Goal: Task Accomplishment & Management: Use online tool/utility

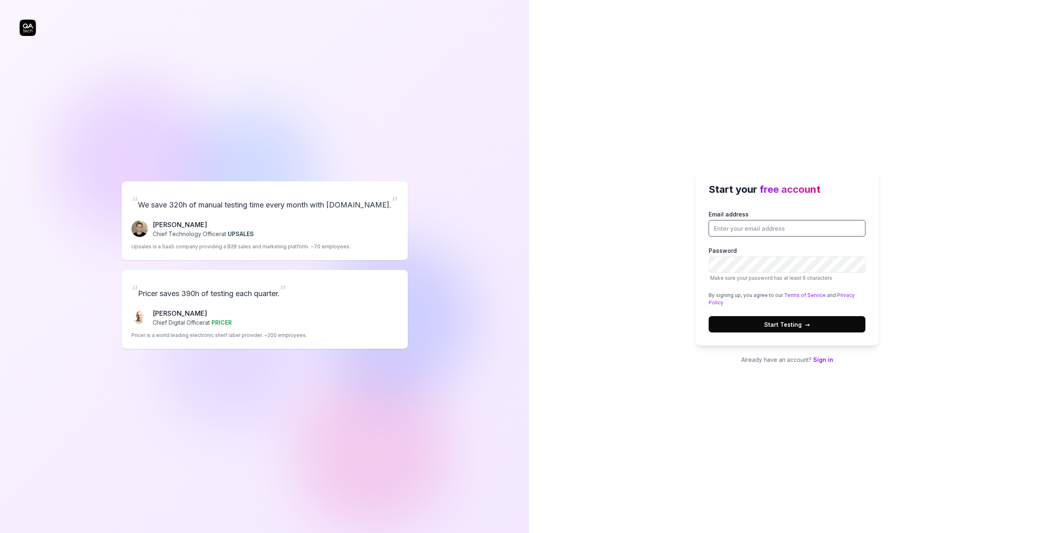
click at [755, 231] on input "Email address" at bounding box center [787, 228] width 157 height 16
type input "[EMAIL_ADDRESS][PERSON_NAME][DOMAIN_NAME]"
click at [600, 271] on div "Start your free account Email address [EMAIL_ADDRESS][PERSON_NAME][DOMAIN_NAME]…" at bounding box center [787, 266] width 516 height 533
click at [741, 315] on div "Email address [EMAIL_ADDRESS][PERSON_NAME][DOMAIN_NAME] Password Make sure your…" at bounding box center [787, 271] width 157 height 122
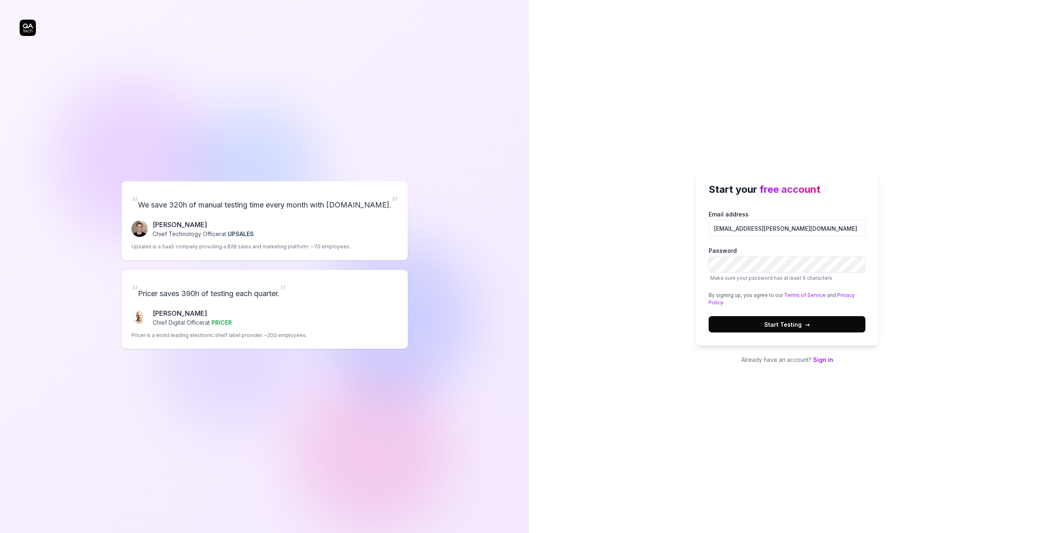
click at [741, 319] on button "Start Testing →" at bounding box center [787, 324] width 157 height 16
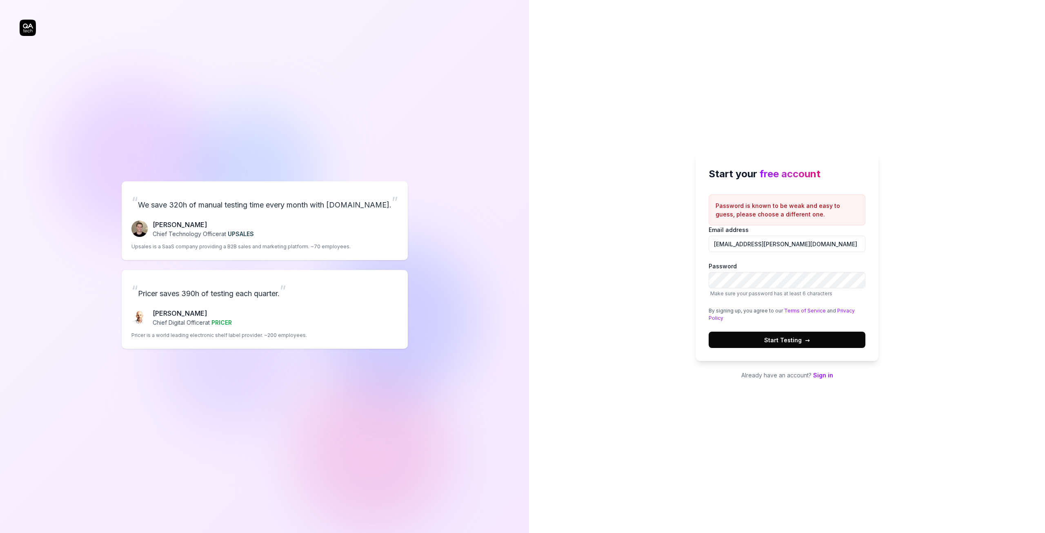
click at [785, 332] on button "Start Testing →" at bounding box center [787, 340] width 157 height 16
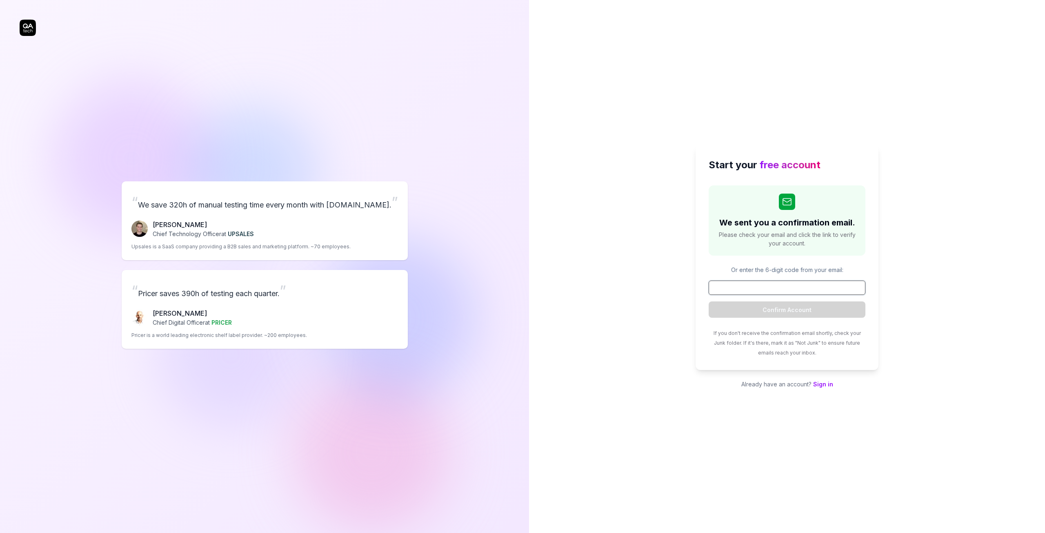
paste input "012940"
type input "012940"
click at [808, 307] on button "Confirm Account" at bounding box center [787, 309] width 157 height 16
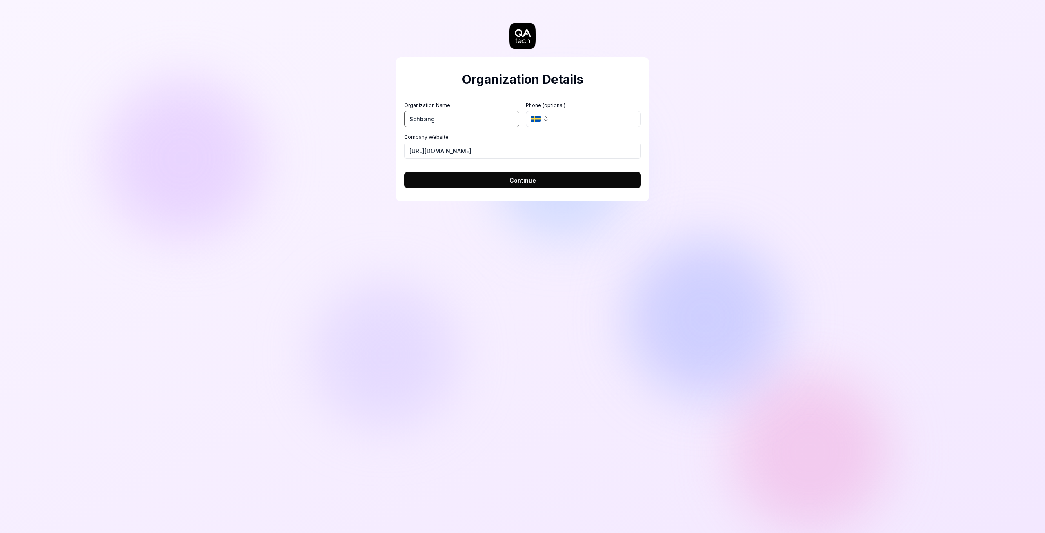
type input "Schbang"
click at [546, 119] on icon "button" at bounding box center [546, 119] width 7 height 7
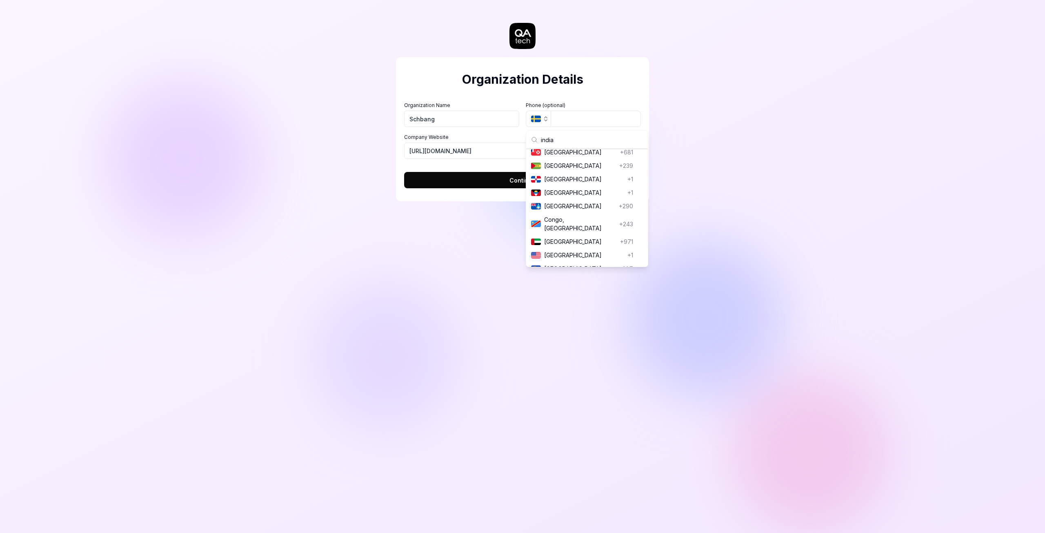
scroll to position [468, 0]
type input "india"
click at [568, 155] on span "[GEOGRAPHIC_DATA]" at bounding box center [582, 157] width 76 height 9
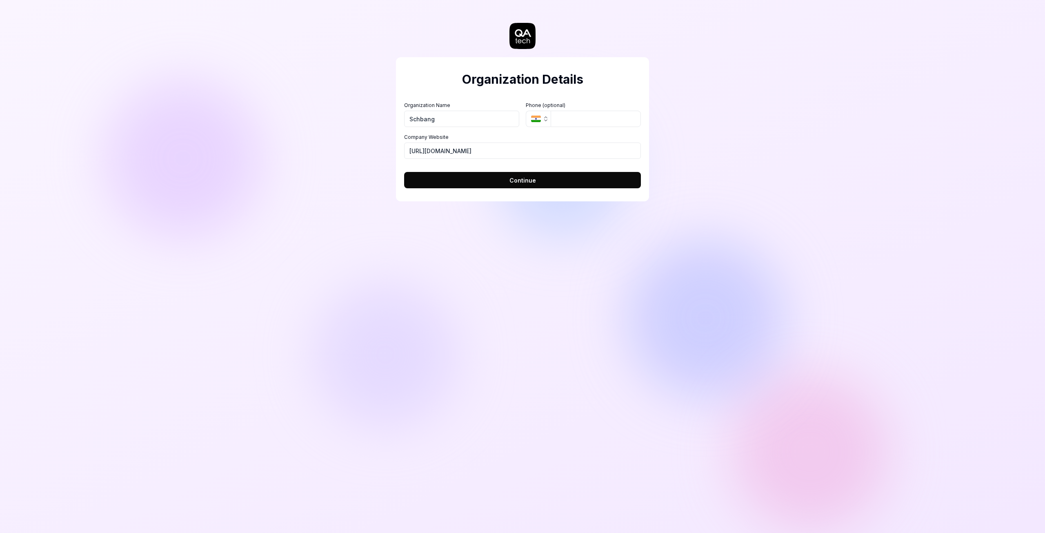
click at [573, 108] on label "Phone (optional)" at bounding box center [583, 105] width 115 height 7
click at [566, 116] on input "tel" at bounding box center [596, 119] width 90 height 16
click at [485, 181] on button "Continue" at bounding box center [522, 180] width 237 height 16
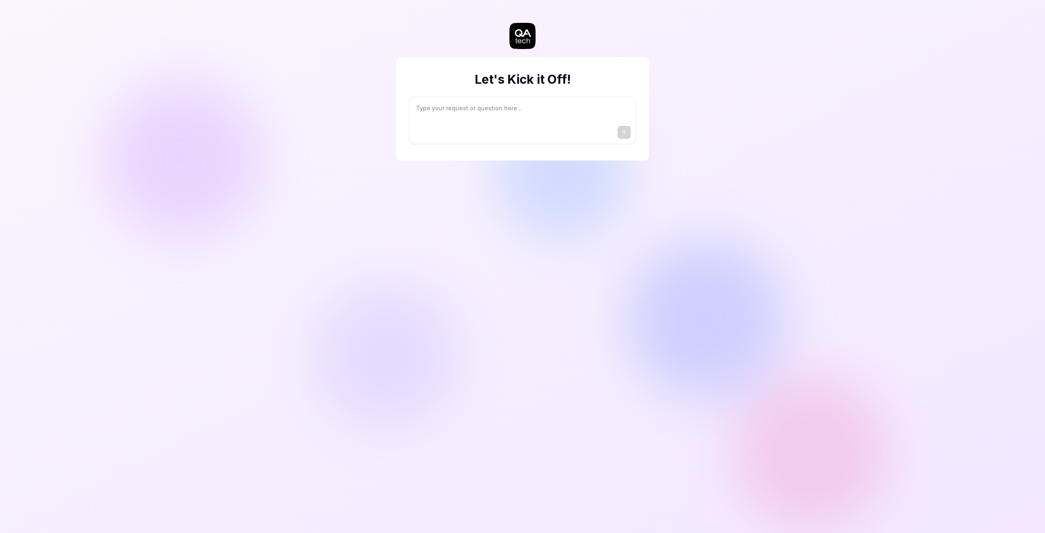
type textarea "*"
type textarea "I"
type textarea "*"
type textarea "I"
type textarea "*"
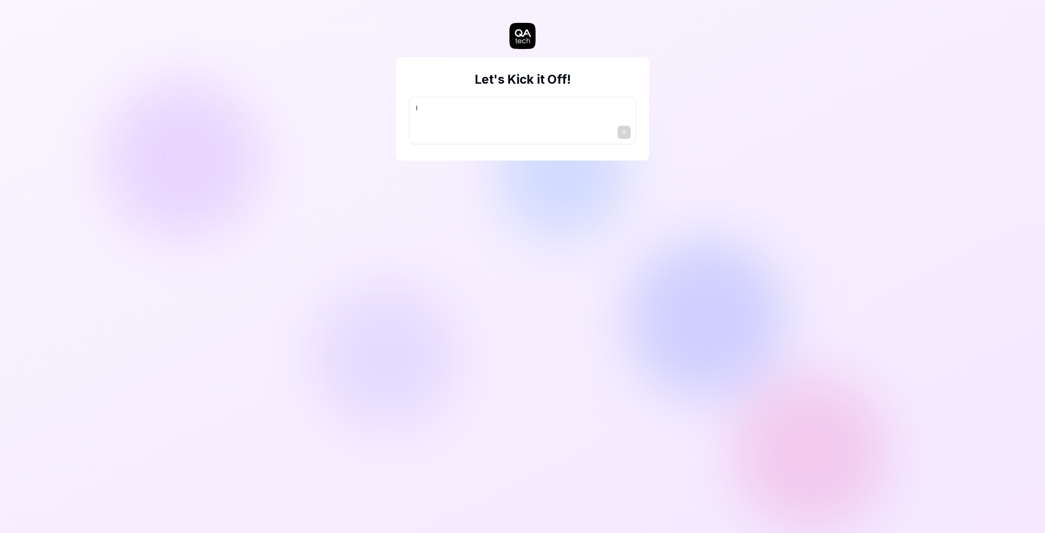
type textarea "I w"
type textarea "*"
type textarea "I wa"
type textarea "*"
type textarea "I wan"
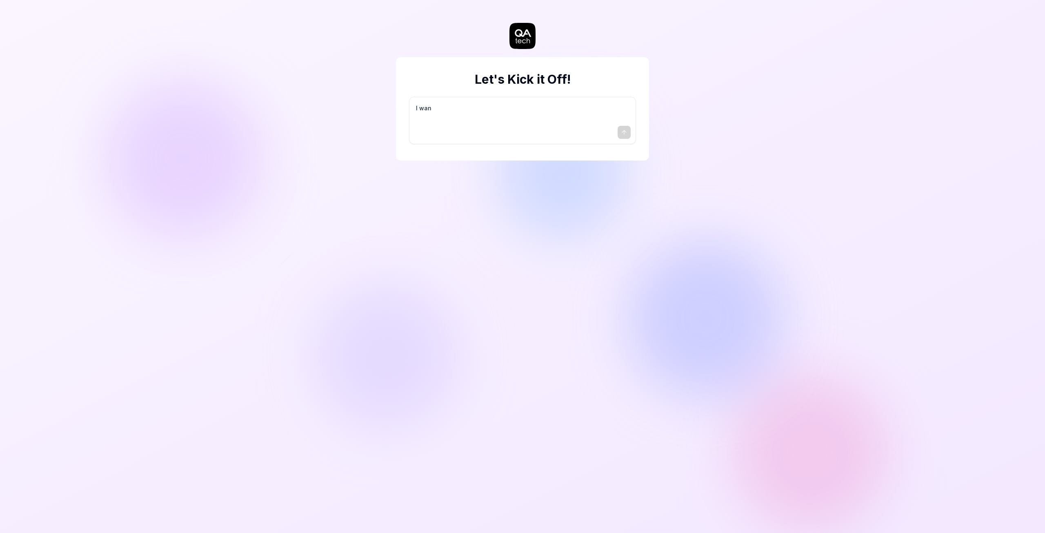
type textarea "*"
type textarea "I want"
type textarea "*"
type textarea "I want"
type textarea "*"
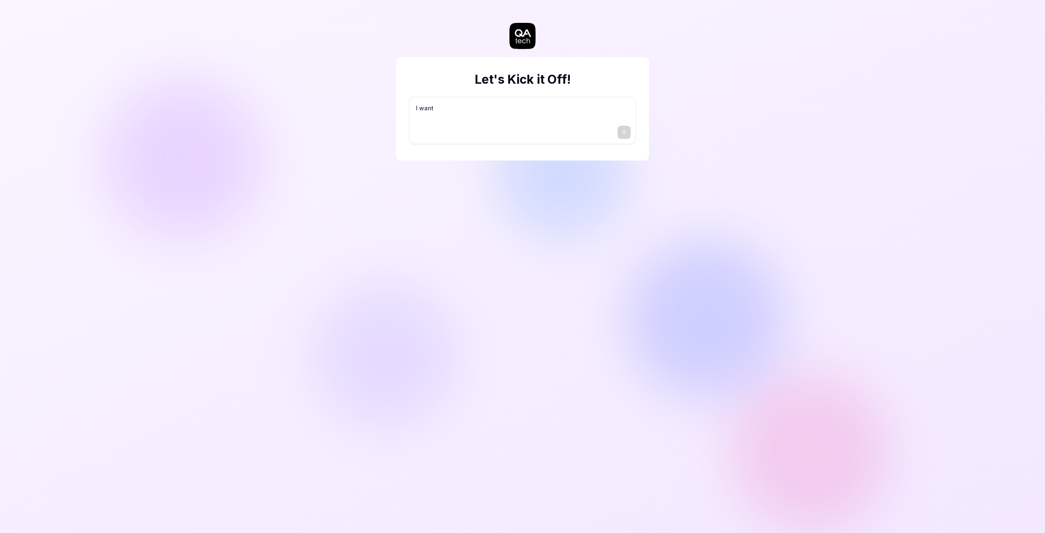
type textarea "I want a"
type textarea "*"
type textarea "I want a"
type textarea "*"
type textarea "I want a g"
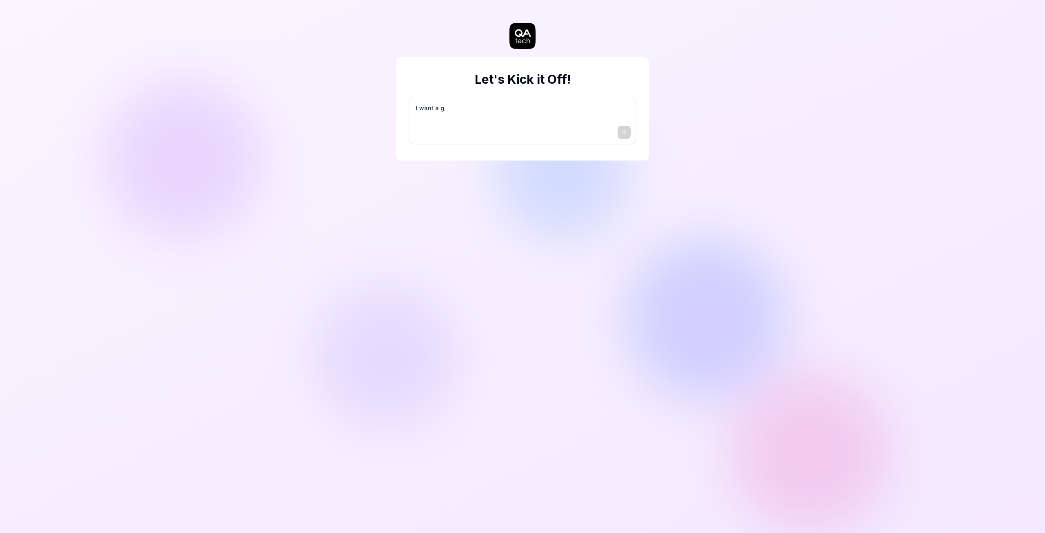
type textarea "*"
type textarea "I want a go"
type textarea "*"
type textarea "I want a goo"
type textarea "*"
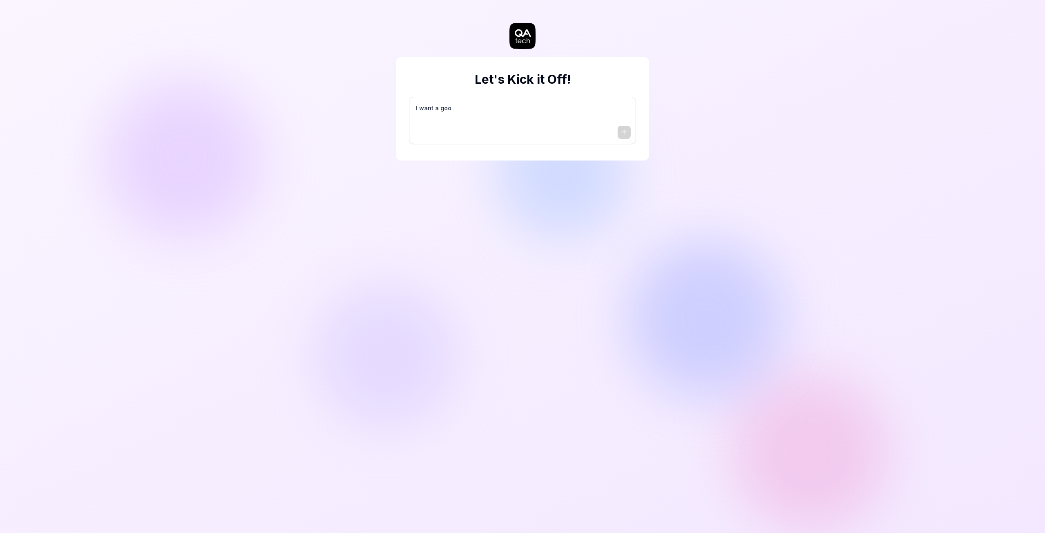
type textarea "I want a good"
type textarea "*"
type textarea "I want a good"
type textarea "*"
type textarea "I want a good t"
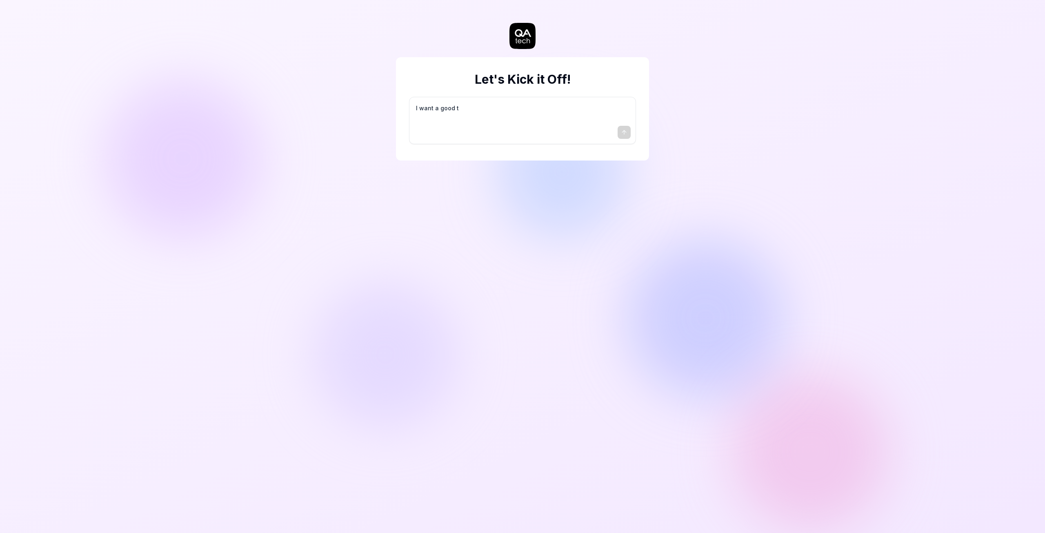
type textarea "*"
type textarea "I want a good te"
type textarea "*"
type textarea "I want a good tes"
type textarea "*"
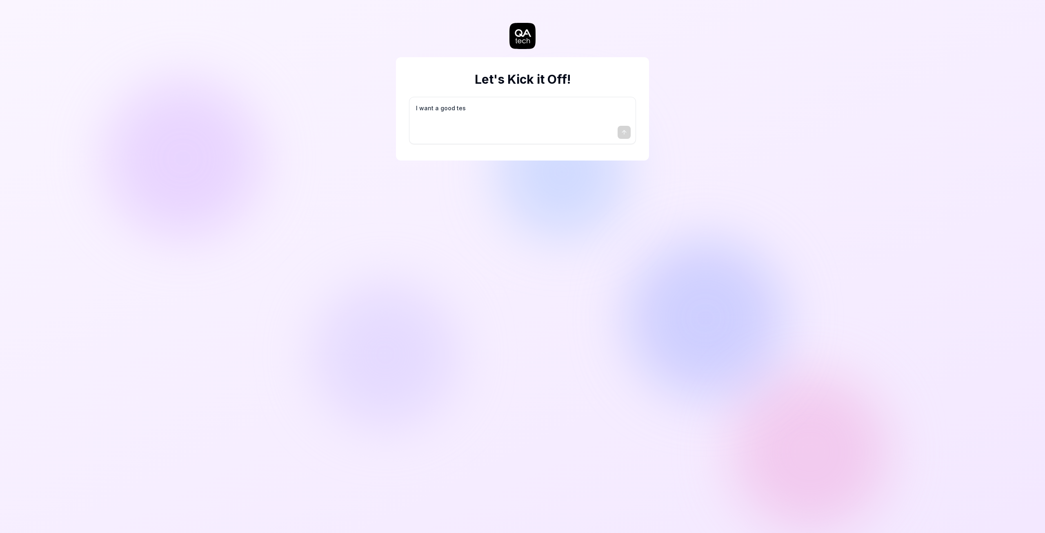
type textarea "I want a good test"
type textarea "*"
type textarea "I want a good test"
type textarea "*"
type textarea "I want a good test s"
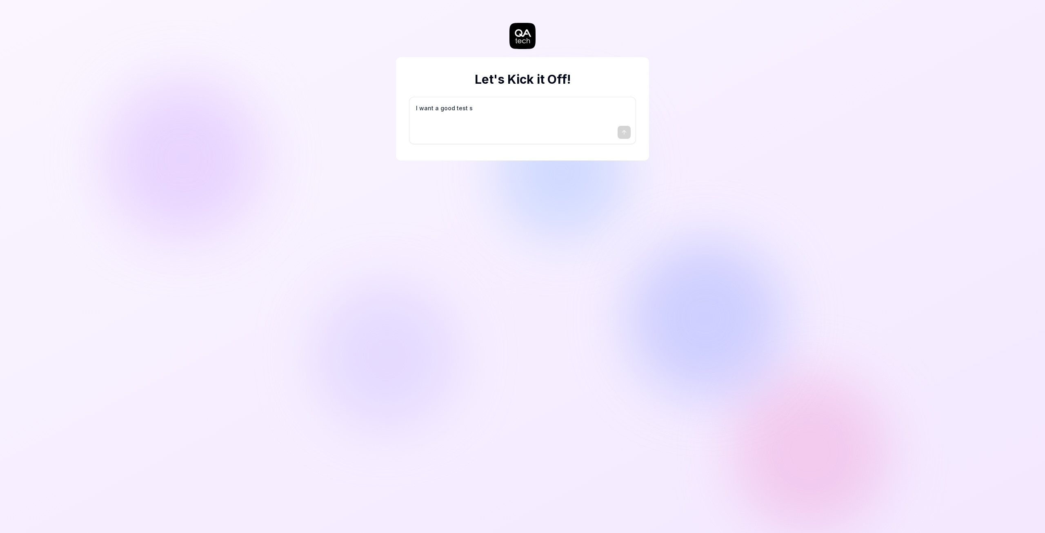
type textarea "*"
type textarea "I want a good test se"
type textarea "*"
type textarea "I want a good test set"
type textarea "*"
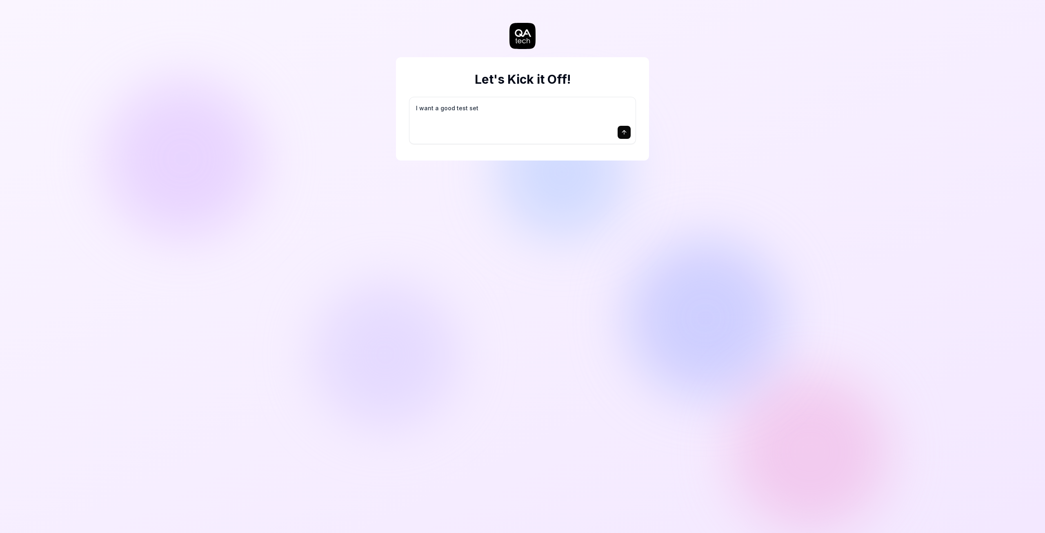
type textarea "I want a good test setu"
type textarea "*"
type textarea "I want a good test setup"
type textarea "*"
type textarea "I want a good test setup"
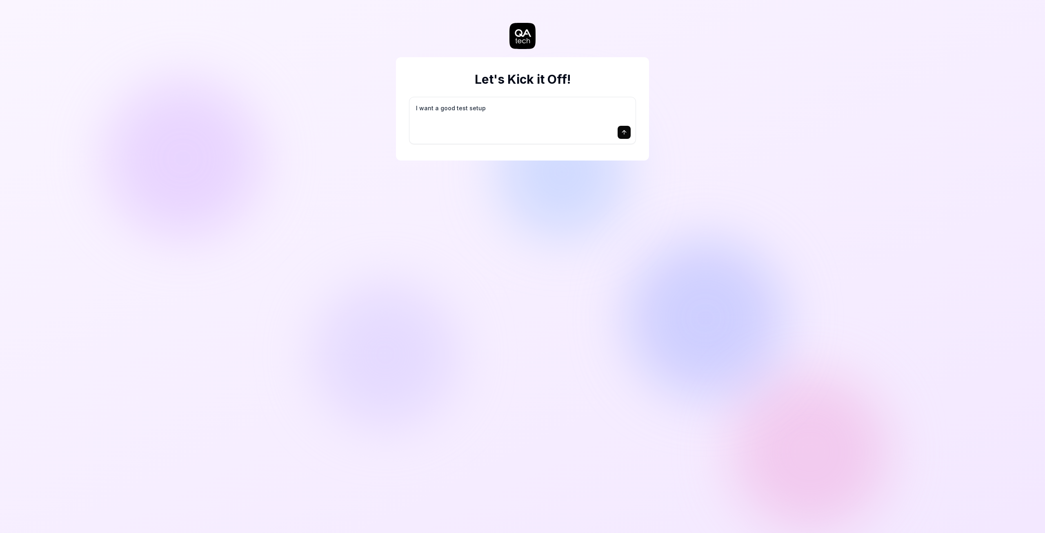
type textarea "*"
type textarea "I want a good test setup f"
type textarea "*"
type textarea "I want a good test setup fo"
type textarea "*"
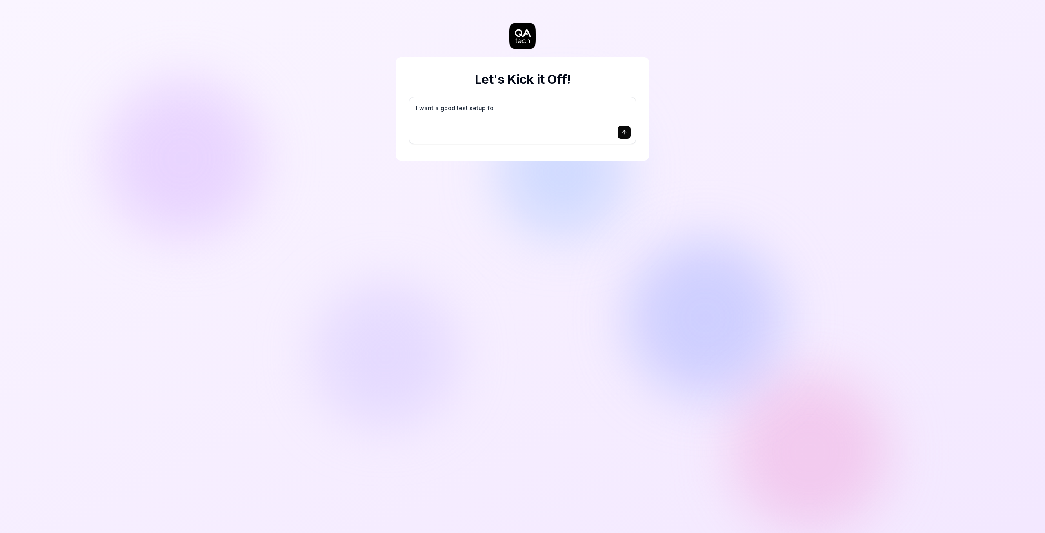
type textarea "I want a good test setup for"
type textarea "*"
type textarea "I want a good test setup for"
type textarea "*"
type textarea "I want a good test setup for m"
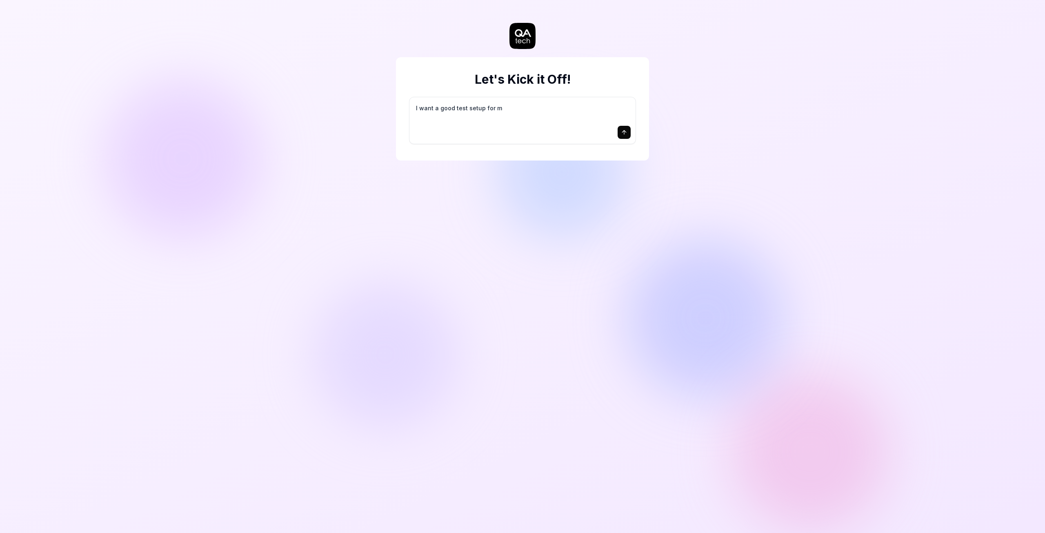
type textarea "*"
type textarea "I want a good test setup for my"
type textarea "*"
type textarea "I want a good test setup for my"
type textarea "*"
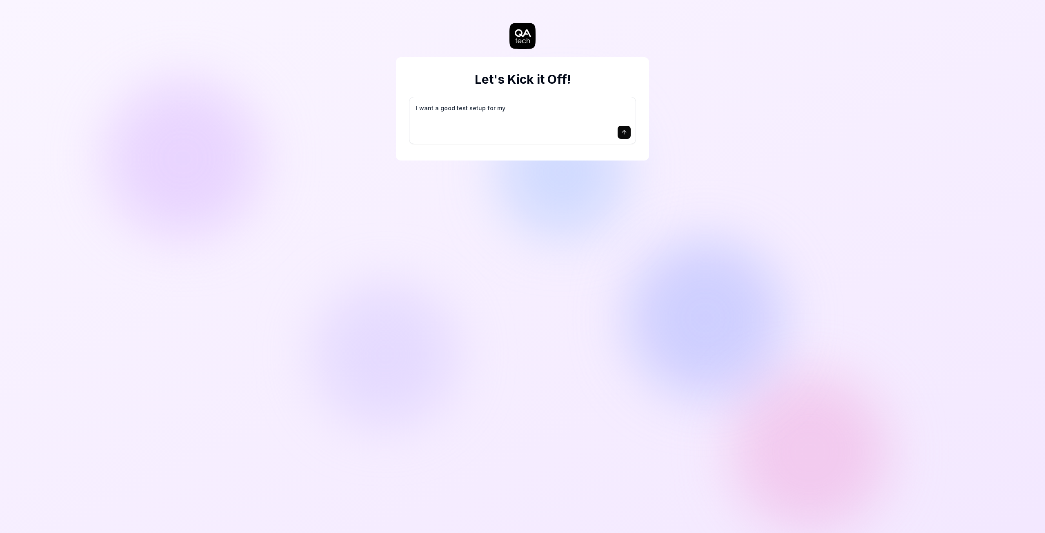
type textarea "I want a good test setup for my s"
type textarea "*"
type textarea "I want a good test setup for my si"
type textarea "*"
type textarea "I want a good test setup for my sit"
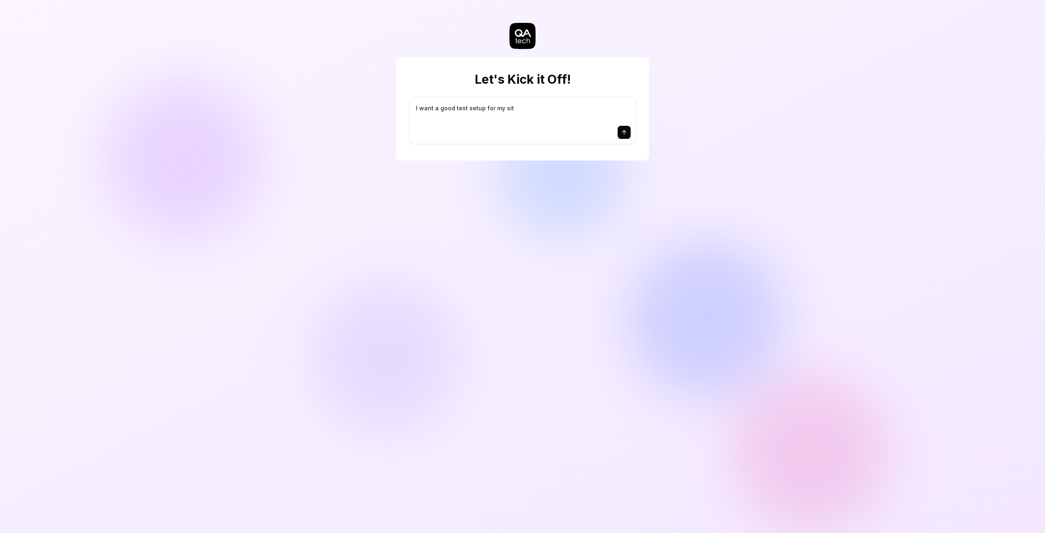
type textarea "*"
type textarea "I want a good test setup for my site"
type textarea "*"
type textarea "I want a good test setup for my site"
type textarea "*"
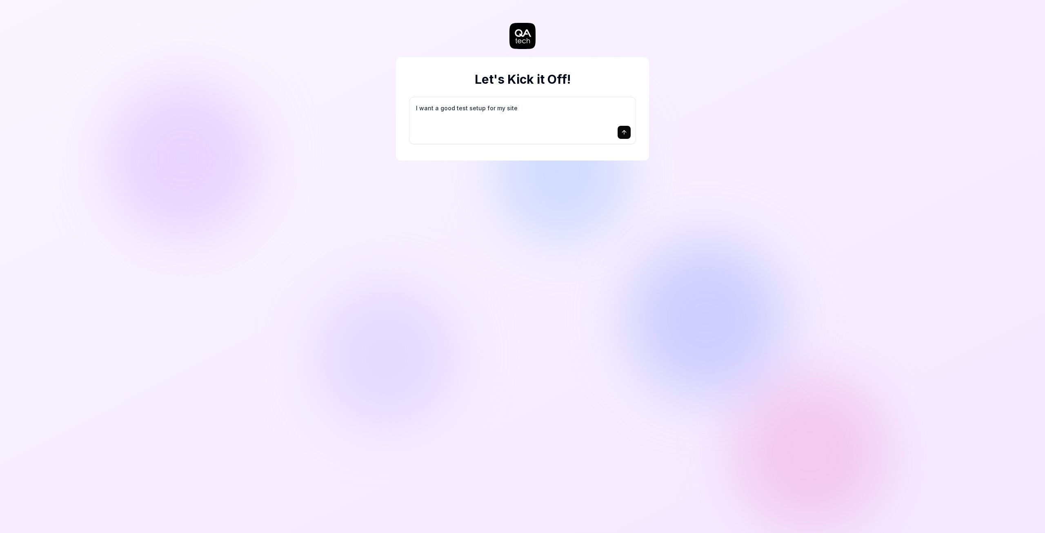
type textarea "I want a good test setup for my site -"
type textarea "*"
type textarea "I want a good test setup for my site -"
type textarea "*"
type textarea "I want a good test setup for my site - h"
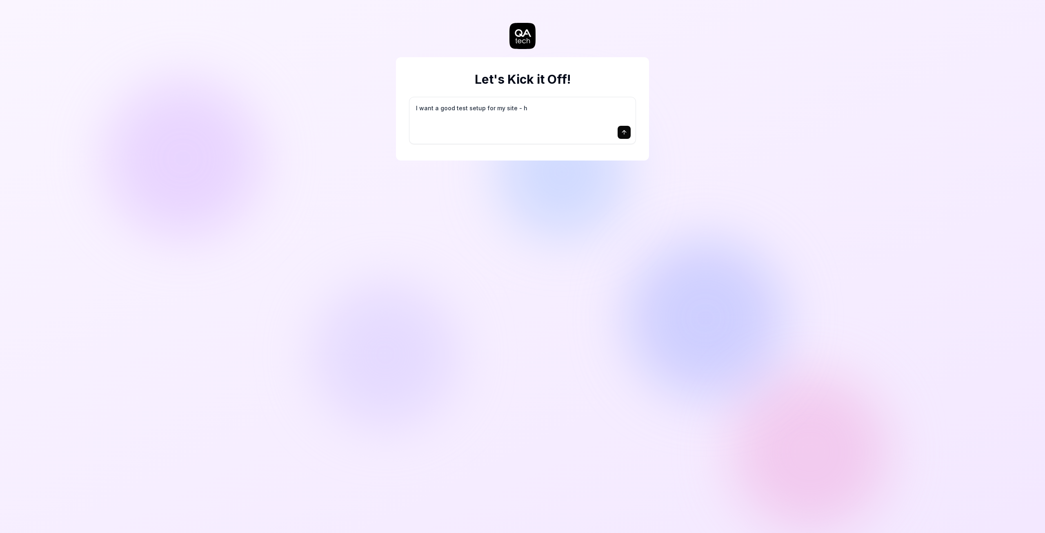
type textarea "*"
type textarea "I want a good test setup for my site - he"
type textarea "*"
type textarea "I want a good test setup for my site - hel"
type textarea "*"
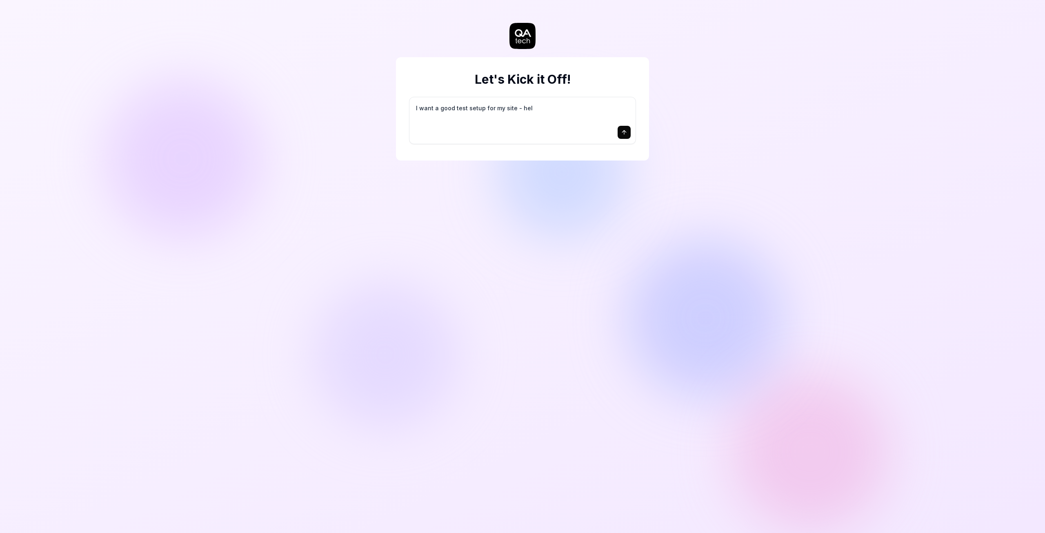
type textarea "I want a good test setup for my site - help"
type textarea "*"
type textarea "I want a good test setup for my site - help"
type textarea "*"
type textarea "I want a good test setup for my site - help m"
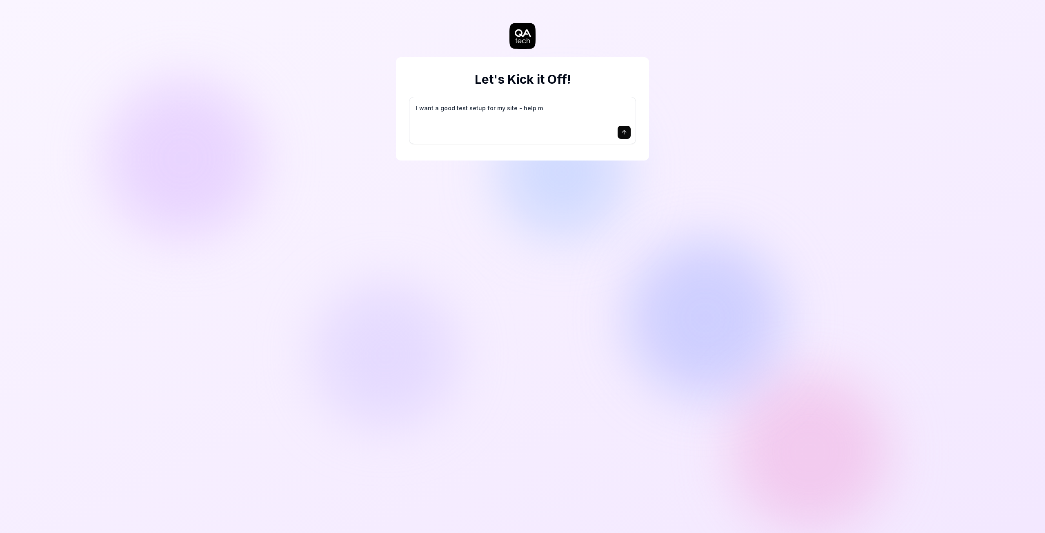
type textarea "*"
type textarea "I want a good test setup for my site - help me"
type textarea "*"
type textarea "I want a good test setup for my site - help me"
type textarea "*"
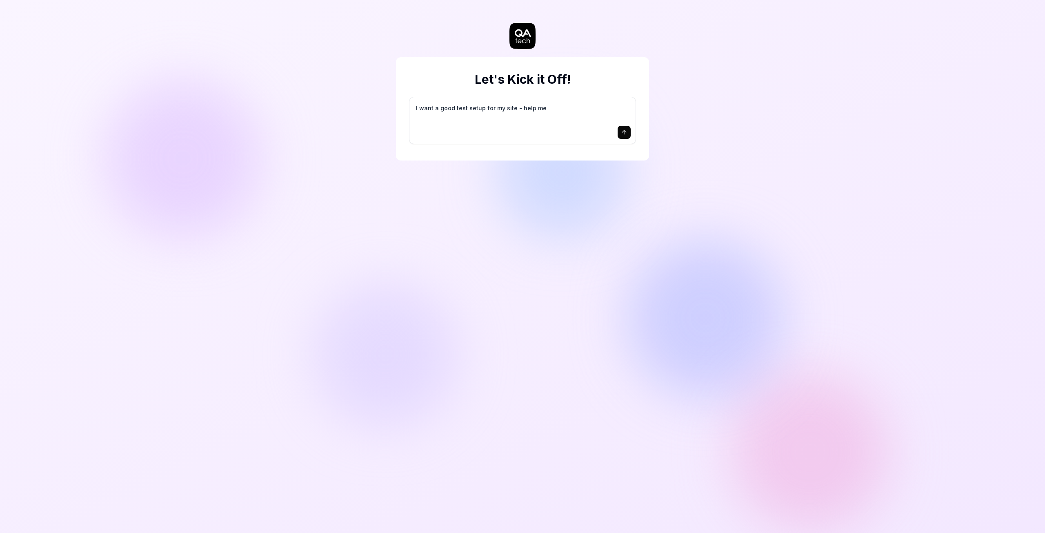
type textarea "I want a good test setup for my site - help me c"
type textarea "*"
type textarea "I want a good test setup for my site - help me cr"
type textarea "*"
type textarea "I want a good test setup for my site - help me cre"
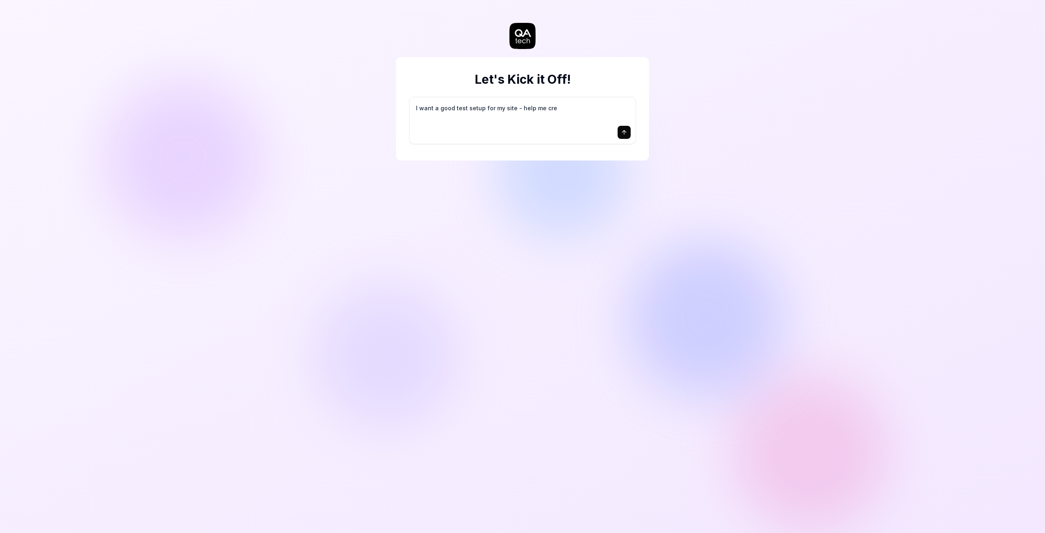
type textarea "*"
type textarea "I want a good test setup for my site - help me crea"
type textarea "*"
type textarea "I want a good test setup for my site - help me creat"
type textarea "*"
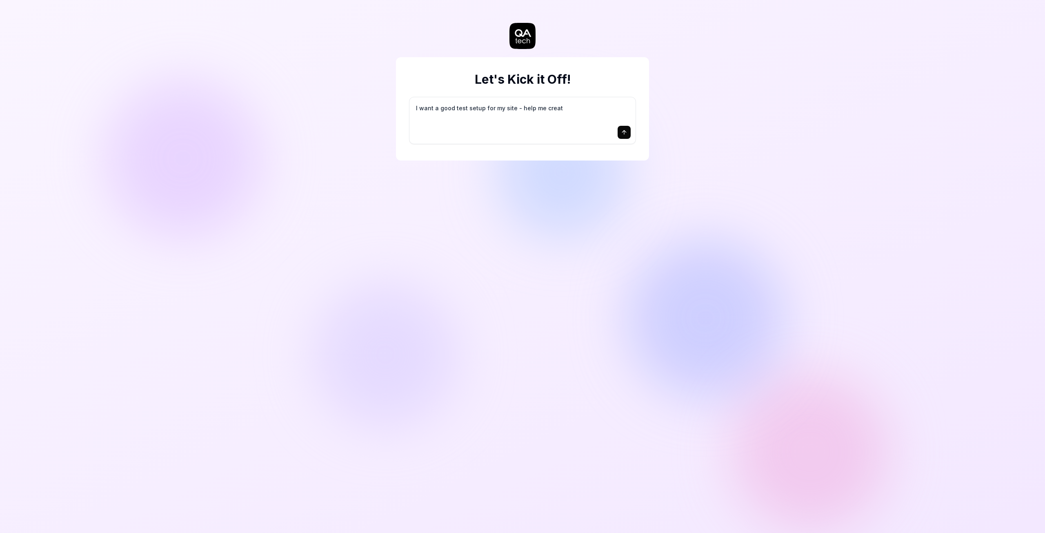
type textarea "I want a good test setup for my site - help me create"
type textarea "*"
type textarea "I want a good test setup for my site - help me create"
type textarea "*"
type textarea "I want a good test setup for my site - help me create t"
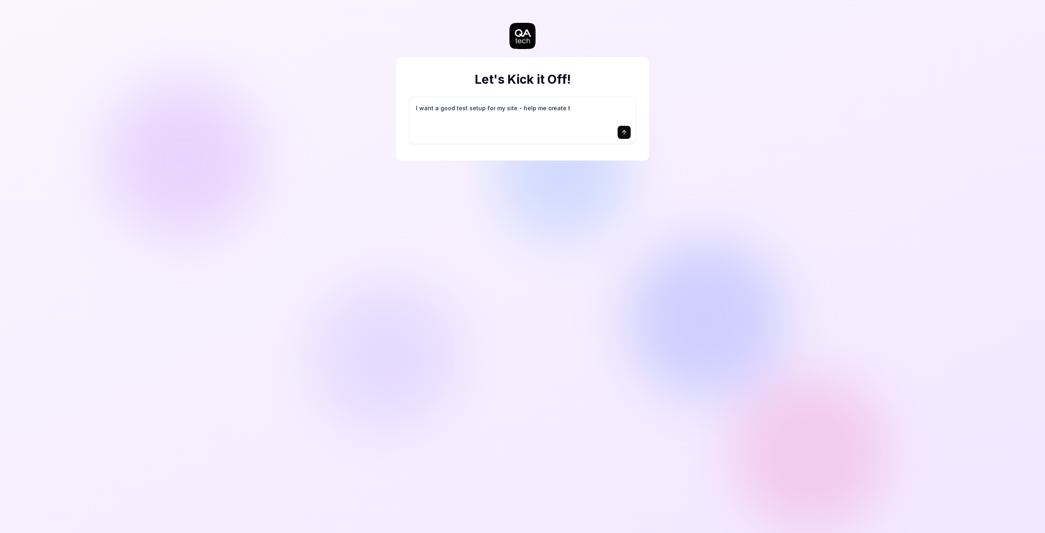
type textarea "*"
type textarea "I want a good test setup for my site - help me create th"
type textarea "*"
type textarea "I want a good test setup for my site - help me create the"
type textarea "*"
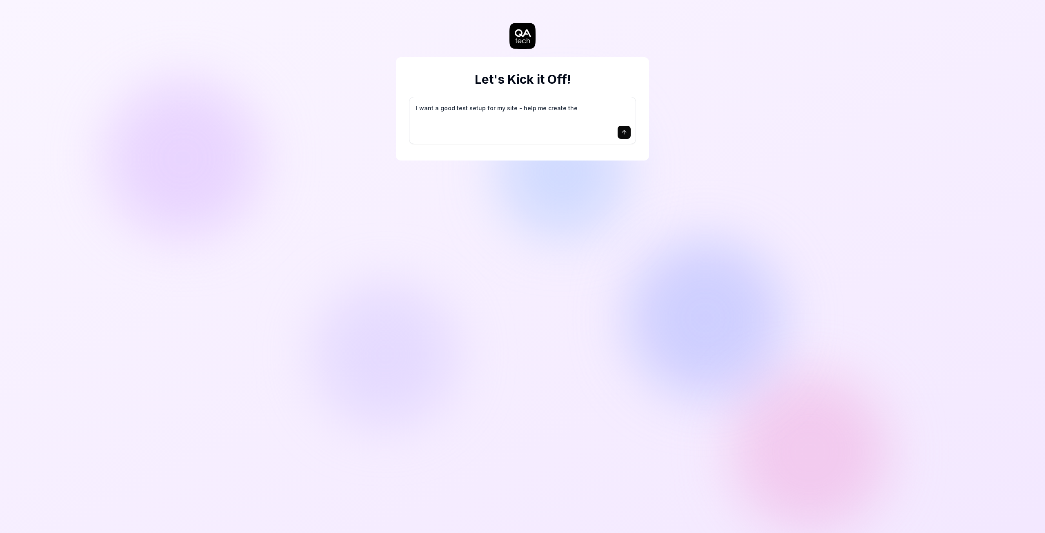
type textarea "I want a good test setup for my site - help me create the"
type textarea "*"
type textarea "I want a good test setup for my site - help me create the f"
type textarea "*"
type textarea "I want a good test setup for my site - help me create the fi"
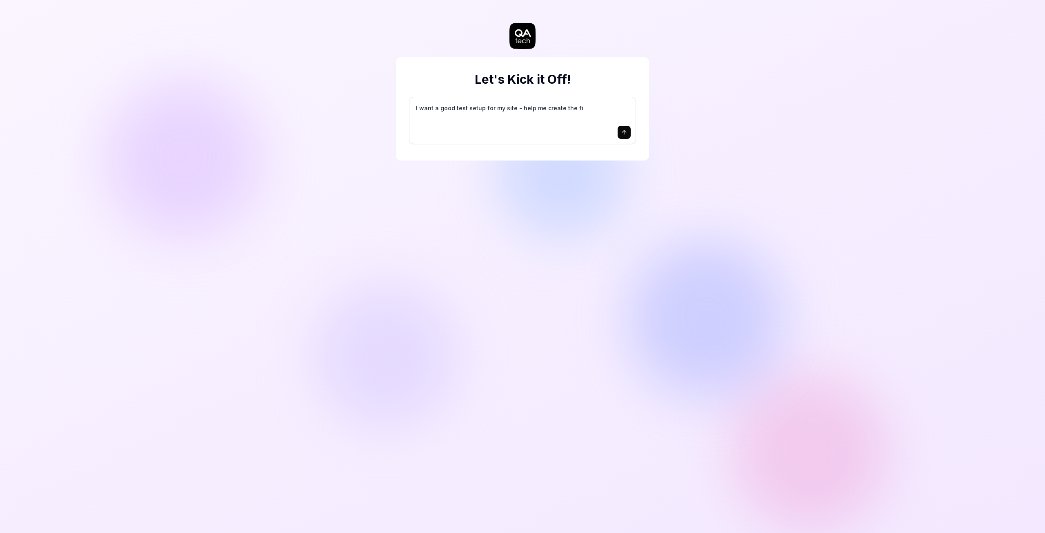
type textarea "*"
type textarea "I want a good test setup for my site - help me create the fir"
type textarea "*"
type textarea "I want a good test setup for my site - help me create the firs"
type textarea "*"
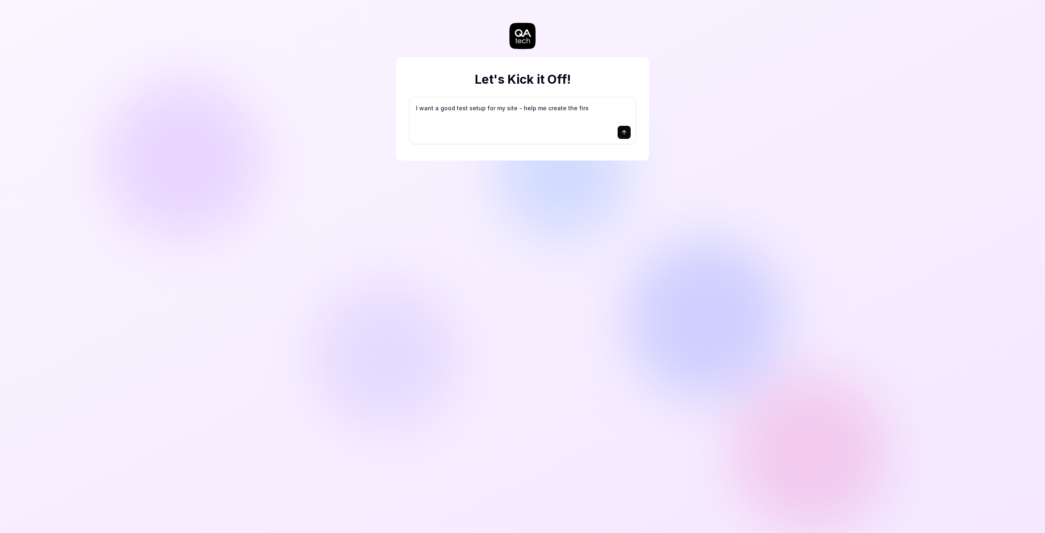
type textarea "I want a good test setup for my site - help me create the first"
type textarea "*"
type textarea "I want a good test setup for my site - help me create the first"
type textarea "*"
type textarea "I want a good test setup for my site - help me create the first 3"
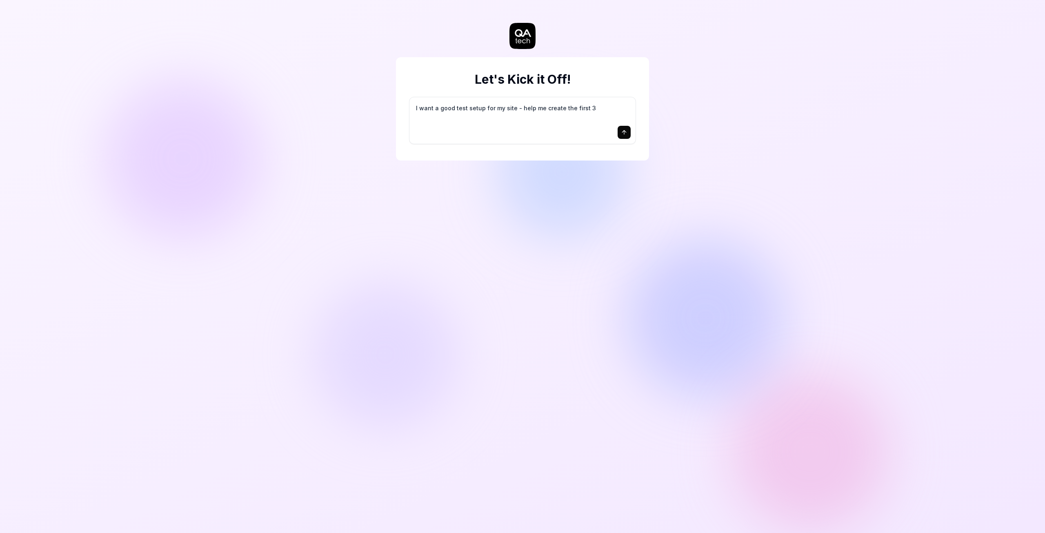
type textarea "*"
type textarea "I want a good test setup for my site - help me create the first 3-"
type textarea "*"
type textarea "I want a good test setup for my site - help me create the first 3-5"
type textarea "*"
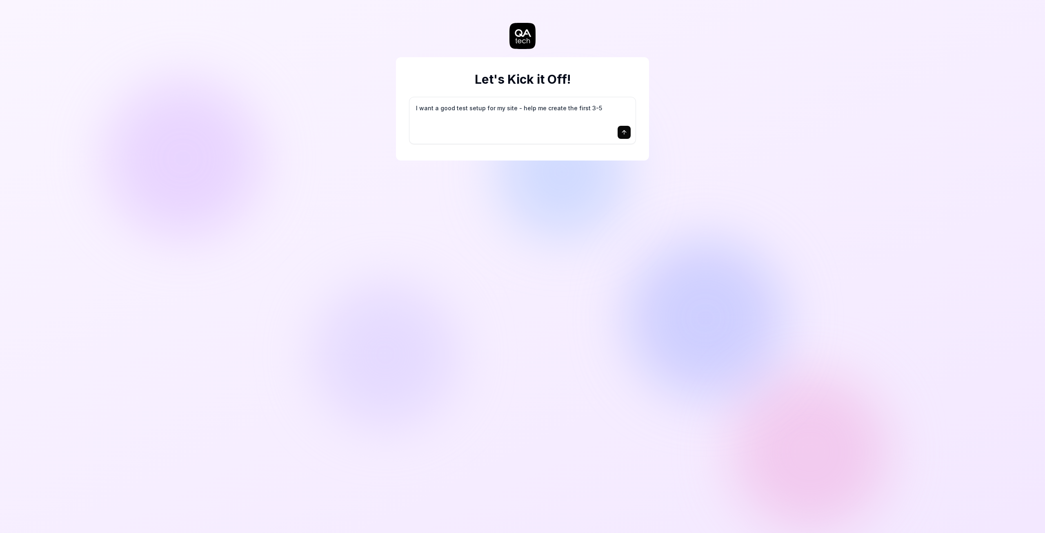
type textarea "I want a good test setup for my site - help me create the first 3-5"
type textarea "*"
type textarea "I want a good test setup for my site - help me create the first 3-5 t"
type textarea "*"
type textarea "I want a good test setup for my site - help me create the first 3-5 te"
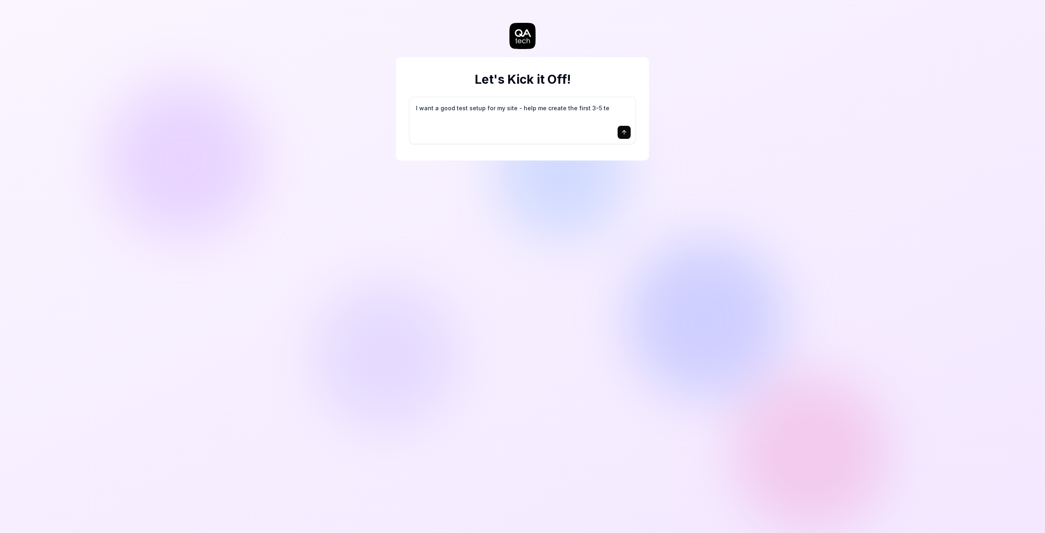
type textarea "*"
type textarea "I want a good test setup for my site - help me create the first 3-5 tes"
type textarea "*"
type textarea "I want a good test setup for my site - help me create the first 3-5 test"
type textarea "*"
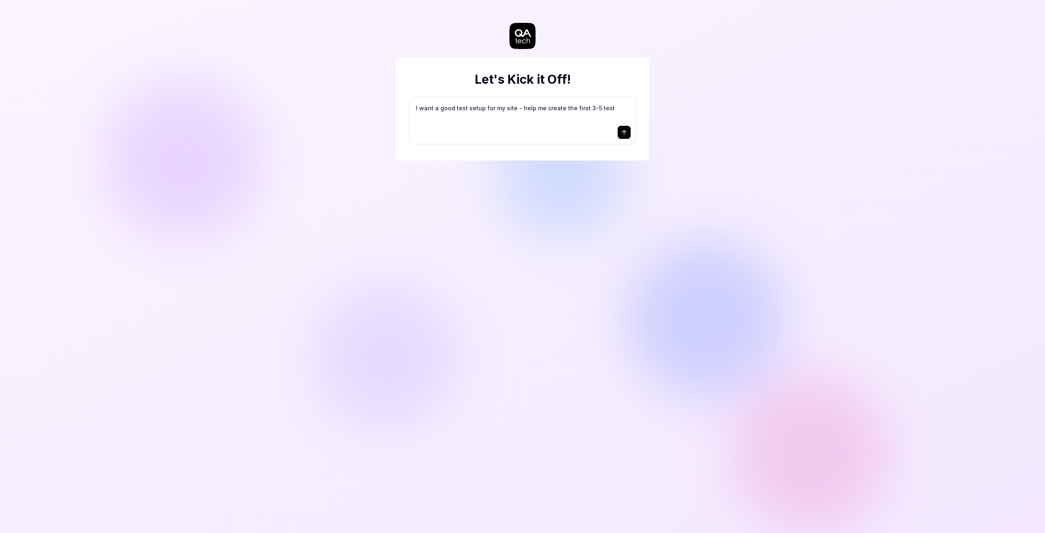
type textarea "I want a good test setup for my site - help me create the first 3-5 test"
type textarea "*"
type textarea "I want a good test setup for my site - help me create the first 3-5 test c"
type textarea "*"
type textarea "I want a good test setup for my site - help me create the first 3-5 test ca"
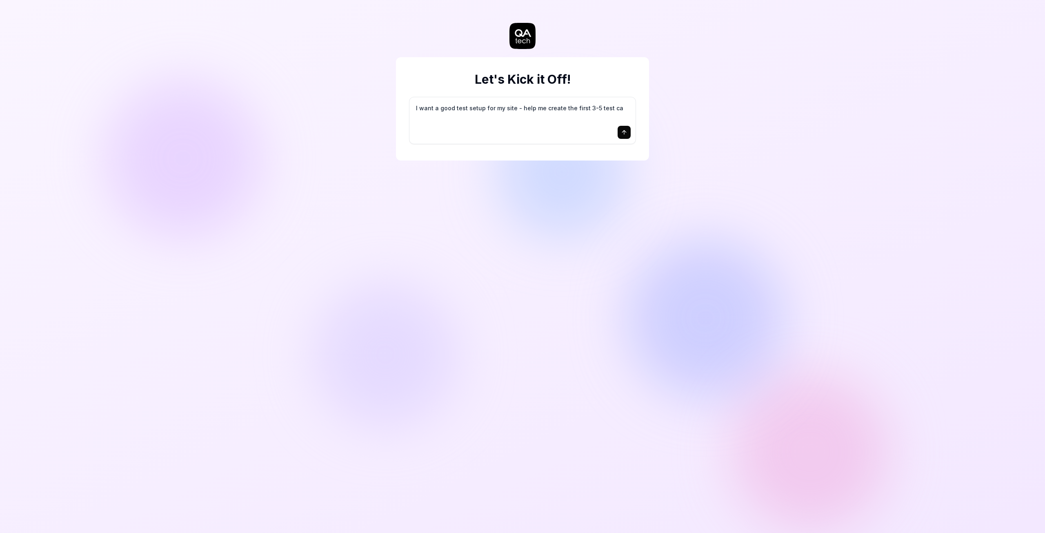
type textarea "*"
type textarea "I want a good test setup for my site - help me create the first 3-5 test cas"
type textarea "*"
type textarea "I want a good test setup for my site - help me create the first 3-5 test case"
type textarea "*"
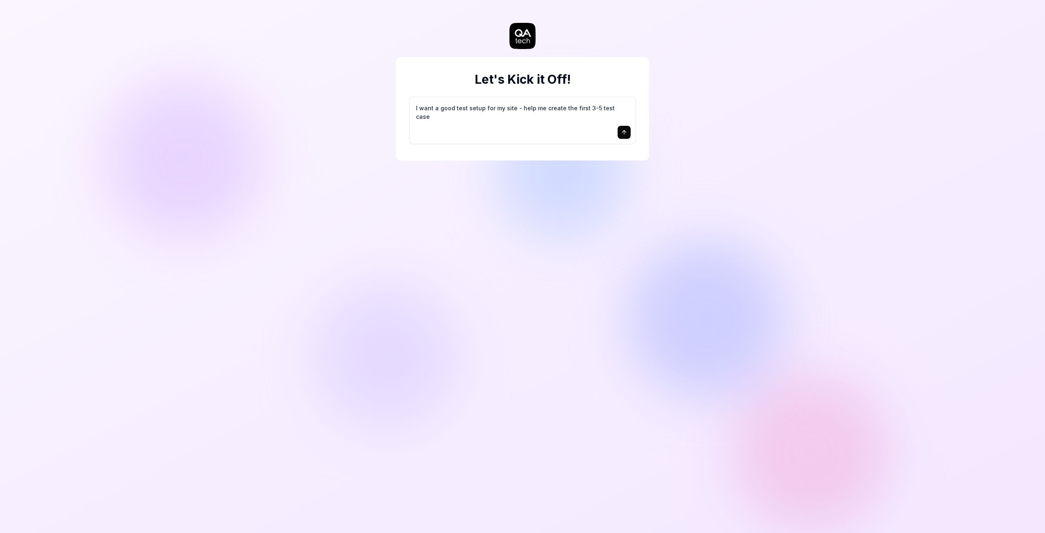
type textarea "I want a good test setup for my site - help me create the first 3-5 test cases"
click at [619, 133] on button "submit" at bounding box center [624, 132] width 13 height 13
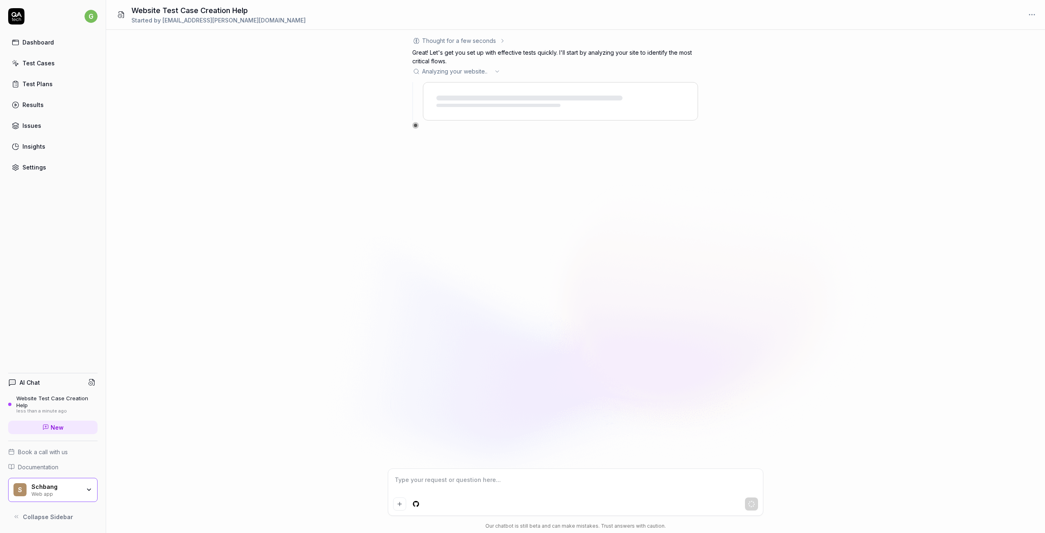
click at [483, 71] on span "Analyzing your website .. ." at bounding box center [456, 71] width 69 height 9
click at [438, 150] on button "Stop Crawling" at bounding box center [455, 154] width 46 height 10
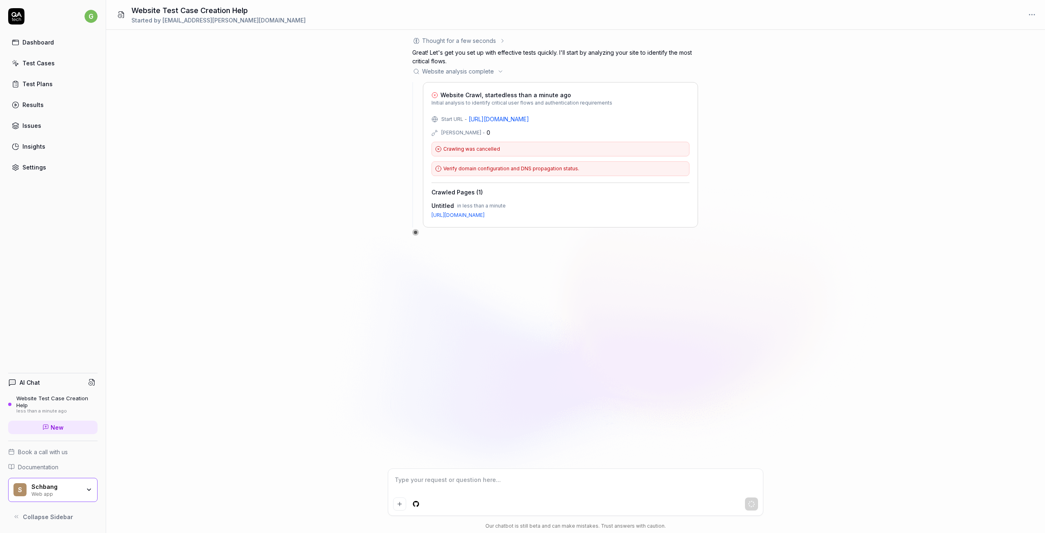
click at [436, 485] on textarea at bounding box center [575, 484] width 365 height 20
paste textarea "[URL][DOMAIN_NAME]"
type textarea "*"
type textarea "[URL][DOMAIN_NAME]"
type textarea "*"
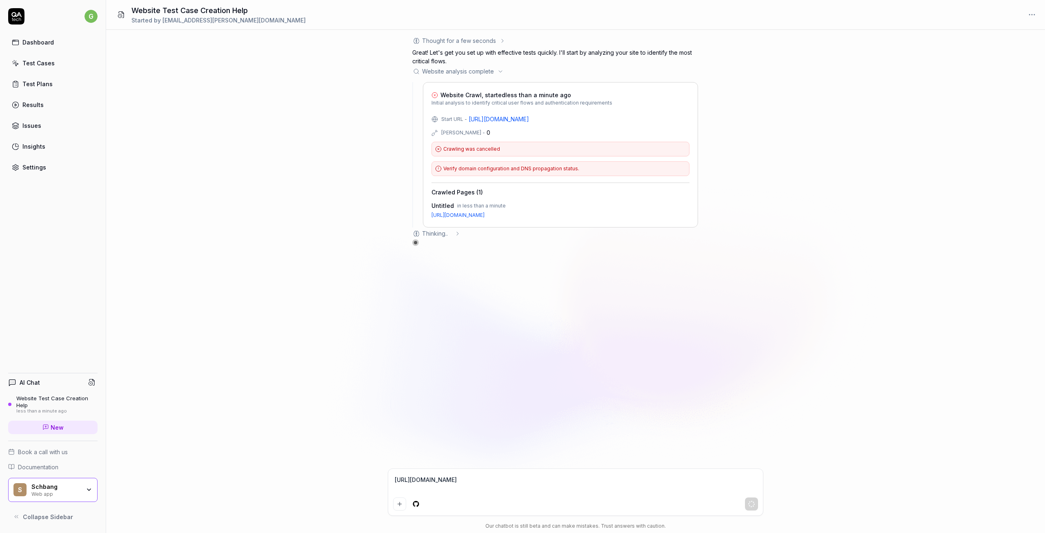
type textarea "[URL][DOMAIN_NAME]"
type textarea "*"
type textarea "[URL][DOMAIN_NAME]"
type textarea "*"
type textarea "[URL][DOMAIN_NAME] P"
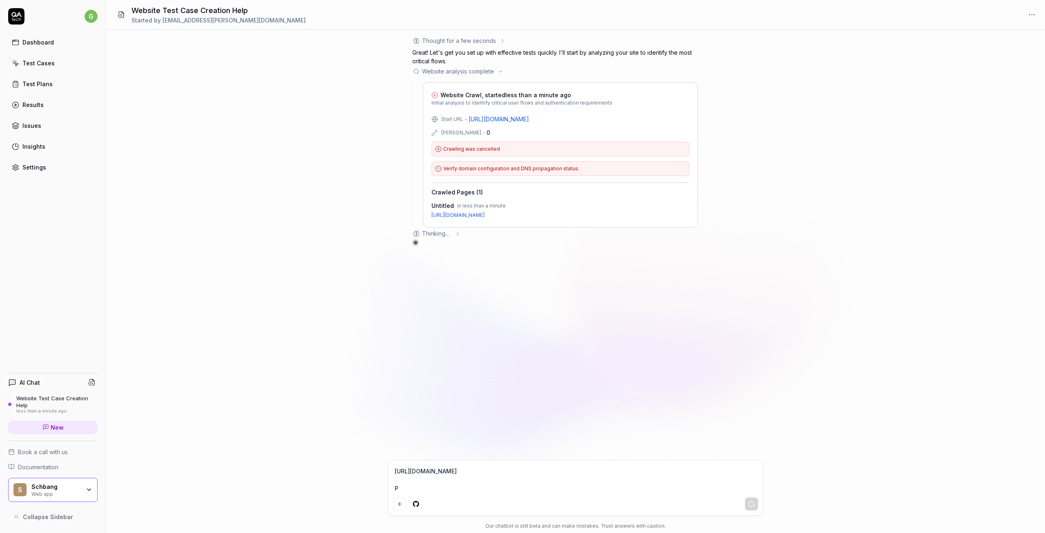
type textarea "*"
type textarea "[URL][DOMAIN_NAME] Pl"
type textarea "*"
type textarea "[URL][DOMAIN_NAME] Ple"
type textarea "*"
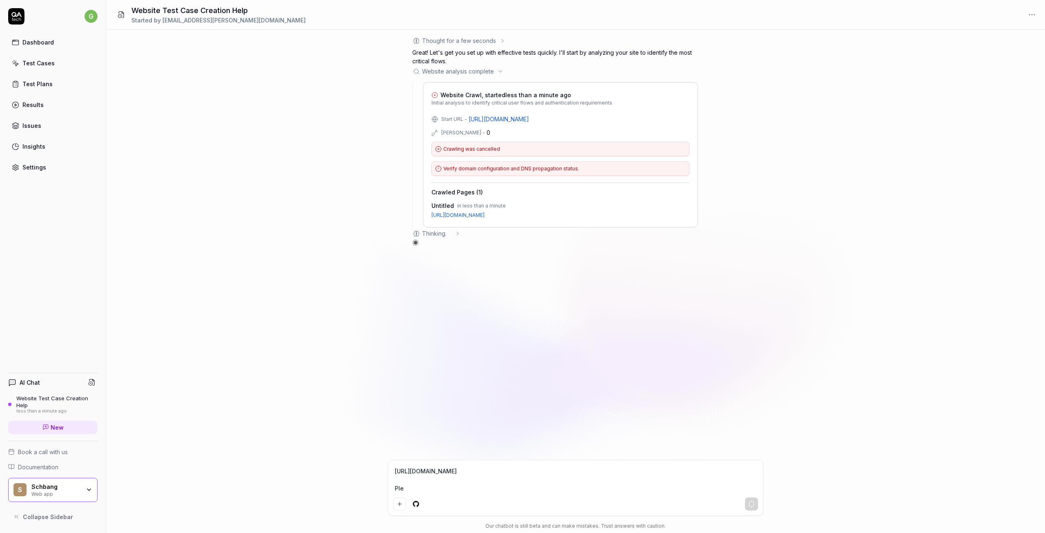
type textarea "[URL][DOMAIN_NAME] [GEOGRAPHIC_DATA]"
type textarea "*"
type textarea "[URL][DOMAIN_NAME] Pleas"
type textarea "*"
type textarea "[URL][DOMAIN_NAME] Please"
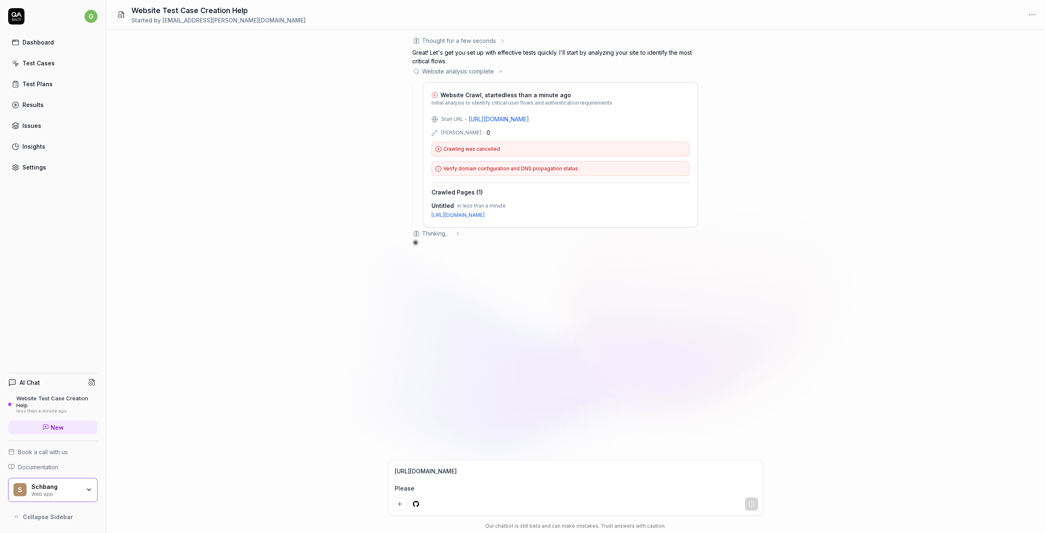
type textarea "*"
type textarea "[URL][DOMAIN_NAME] Please"
type textarea "*"
type textarea "[URL][DOMAIN_NAME] Please t"
type textarea "*"
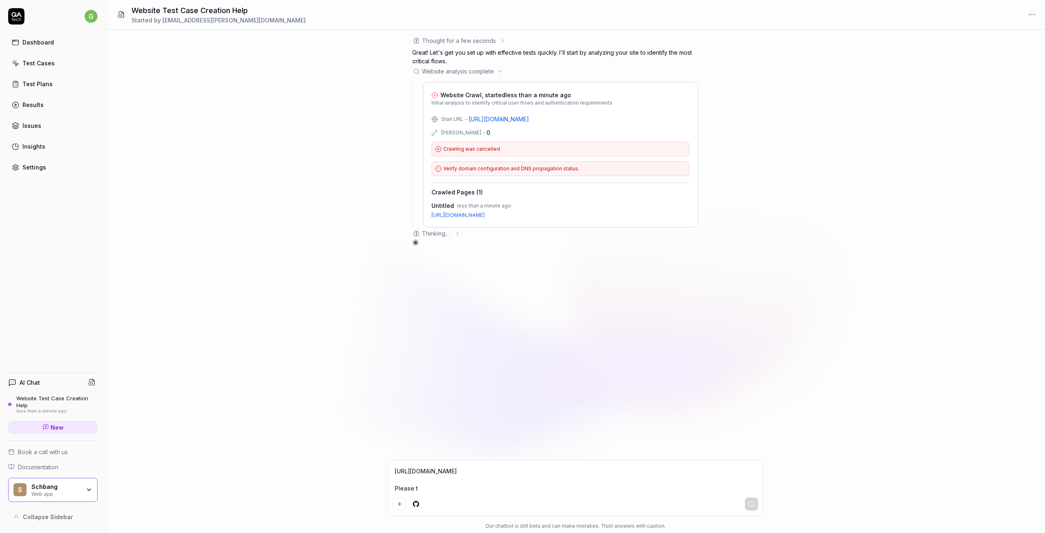
type textarea "[URL][DOMAIN_NAME] Please te"
type textarea "*"
type textarea "[URL][DOMAIN_NAME] Please tes"
type textarea "*"
type textarea "[URL][DOMAIN_NAME] Please test"
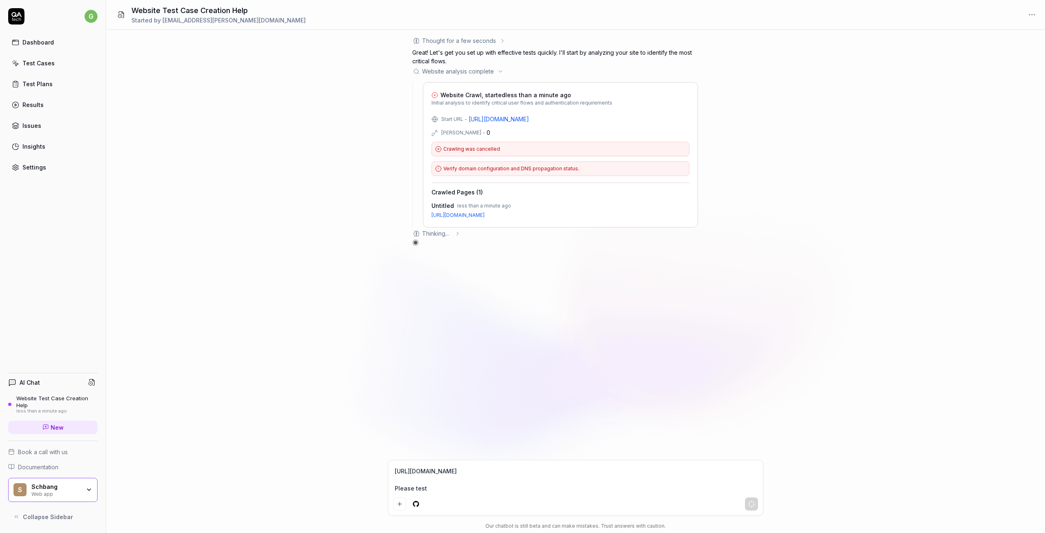
type textarea "*"
type textarea "[URL][DOMAIN_NAME] Please test"
type textarea "*"
type textarea "[URL][DOMAIN_NAME] Please test t"
type textarea "*"
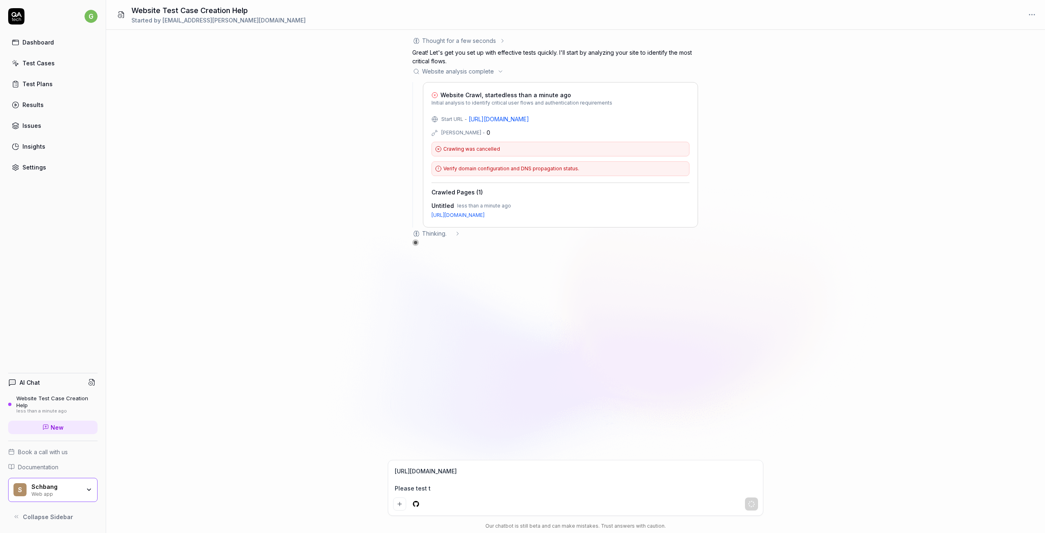
type textarea "[URL][DOMAIN_NAME] Please test th"
type textarea "*"
type textarea "[URL][DOMAIN_NAME] Please test thi"
type textarea "*"
type textarea "[URL][DOMAIN_NAME] Please test this"
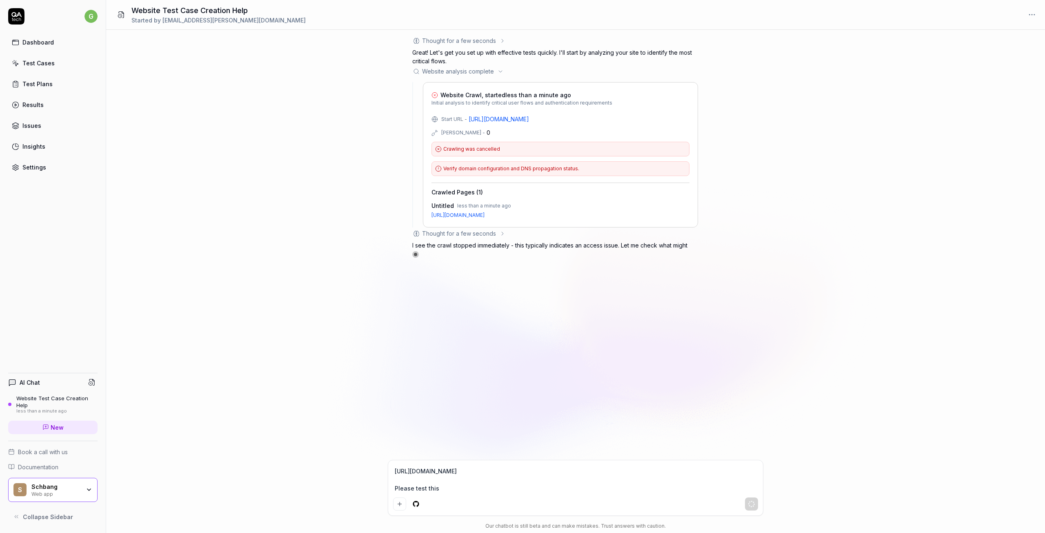
type textarea "*"
type textarea "[URL][DOMAIN_NAME] Please test this"
click at [543, 479] on textarea "[URL][DOMAIN_NAME] Please test this website" at bounding box center [575, 479] width 365 height 29
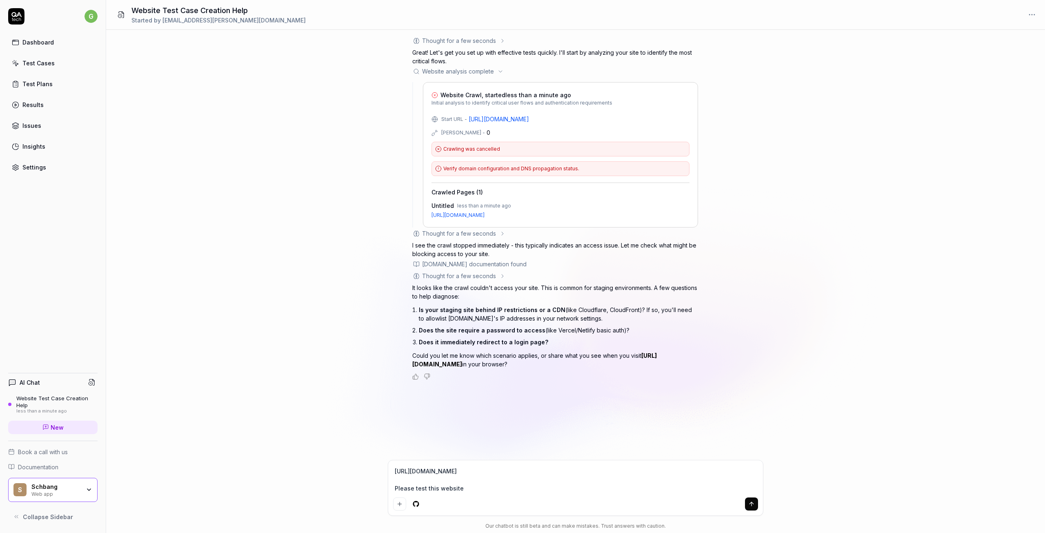
click at [745, 501] on button "submit" at bounding box center [751, 503] width 13 height 13
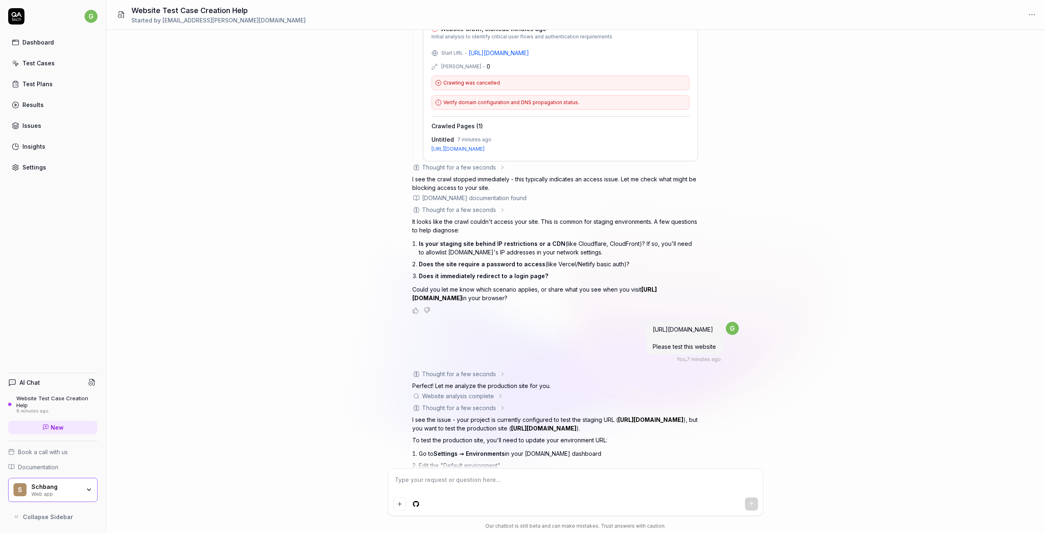
scroll to position [194, 0]
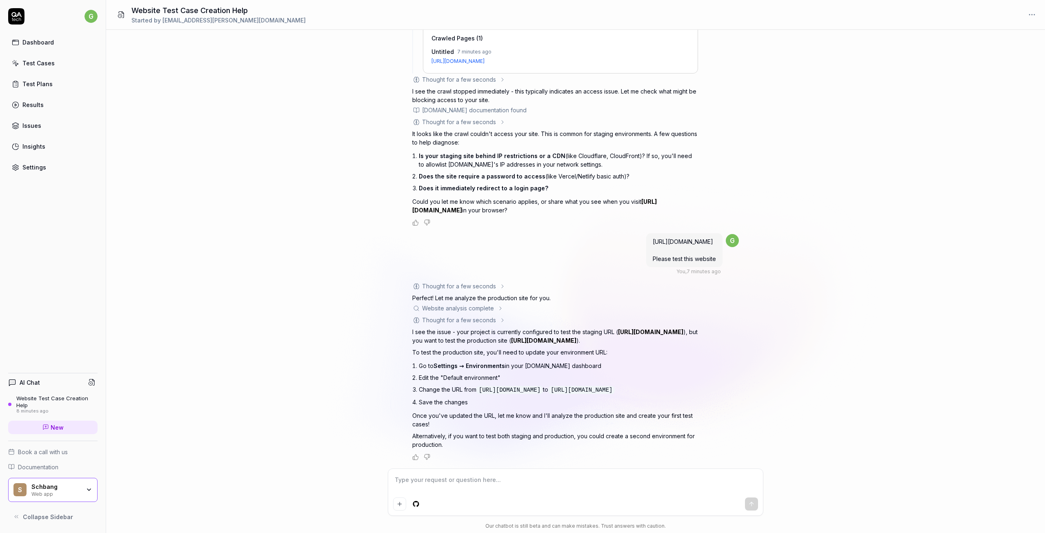
click at [38, 397] on div "Website Test Case Creation Help" at bounding box center [56, 401] width 81 height 13
click at [1035, 8] on html "g Dashboard Test Cases Test Plans Results Issues Insights Settings AI Chat Webs…" at bounding box center [522, 266] width 1045 height 533
click at [46, 45] on html "g Dashboard Test Cases Test Plans Results Issues Insights Settings AI Chat Webs…" at bounding box center [522, 266] width 1045 height 533
click at [46, 45] on div "Dashboard" at bounding box center [37, 42] width 31 height 9
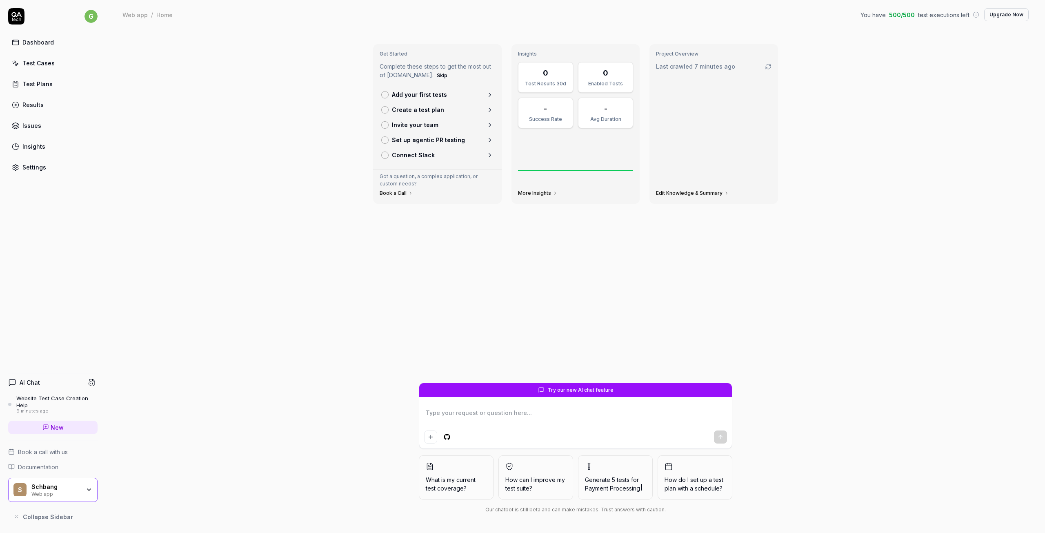
click at [88, 491] on icon "button" at bounding box center [89, 489] width 7 height 7
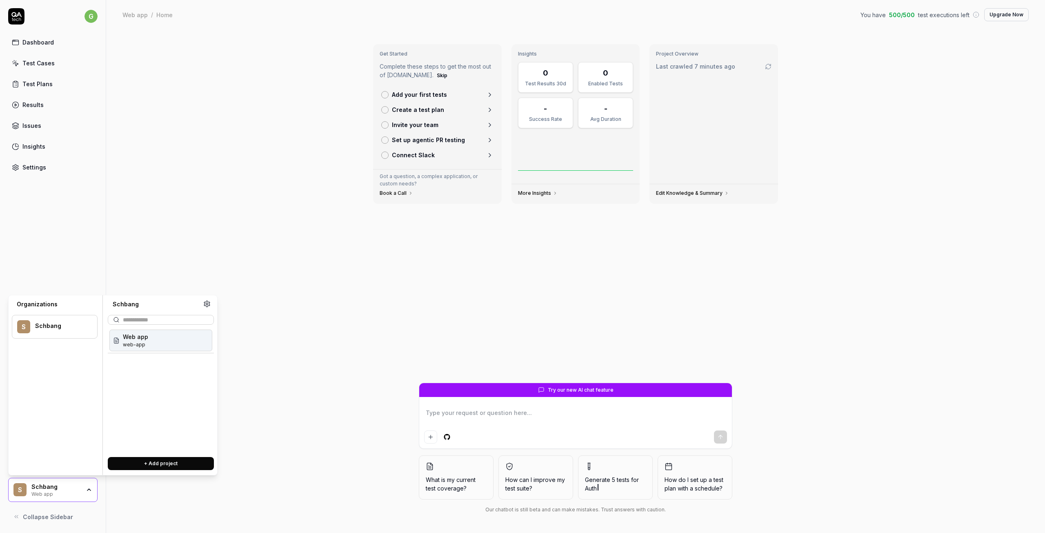
click at [129, 336] on span "Web app" at bounding box center [135, 336] width 25 height 9
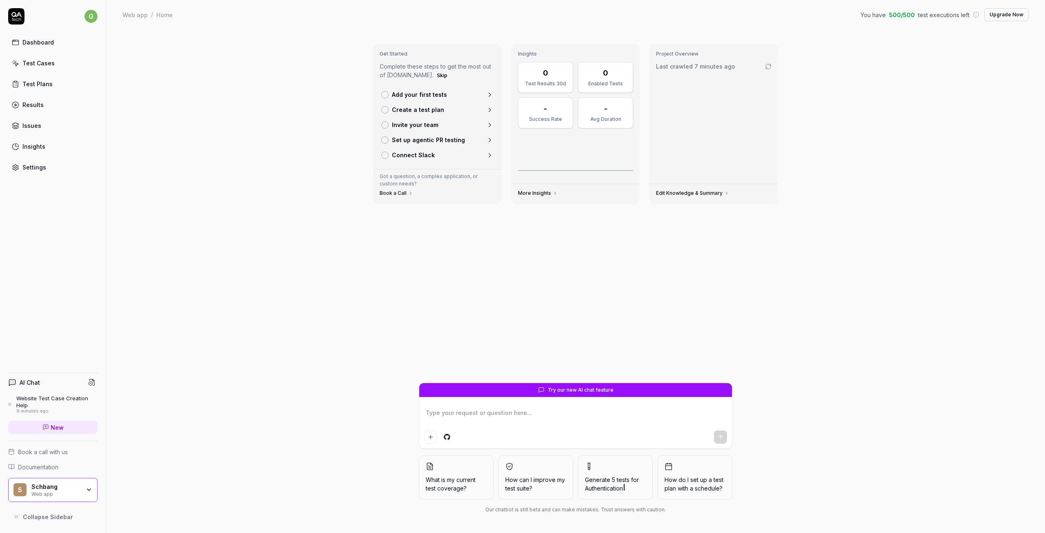
click at [78, 399] on div "Website Test Case Creation Help" at bounding box center [56, 401] width 81 height 13
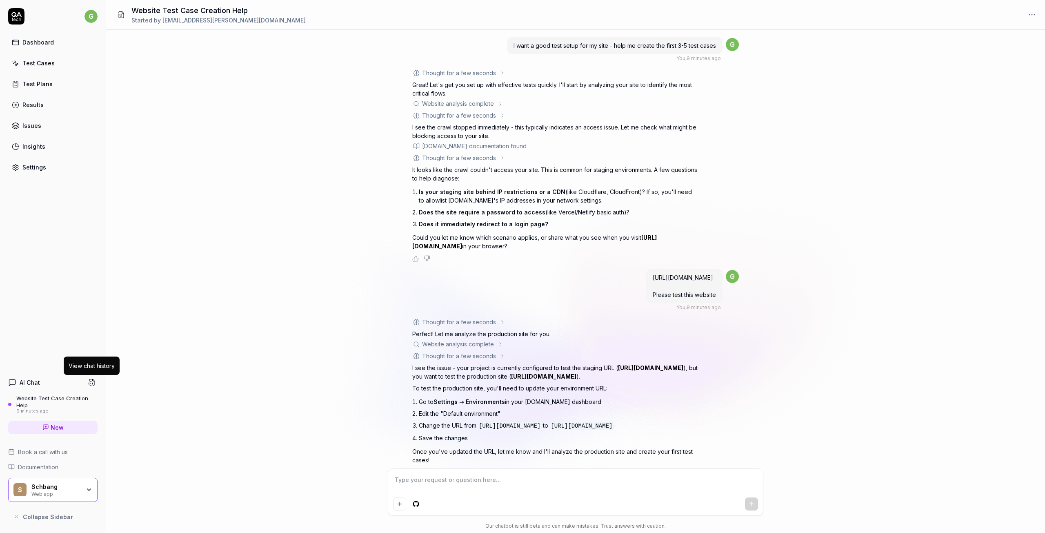
scroll to position [44, 0]
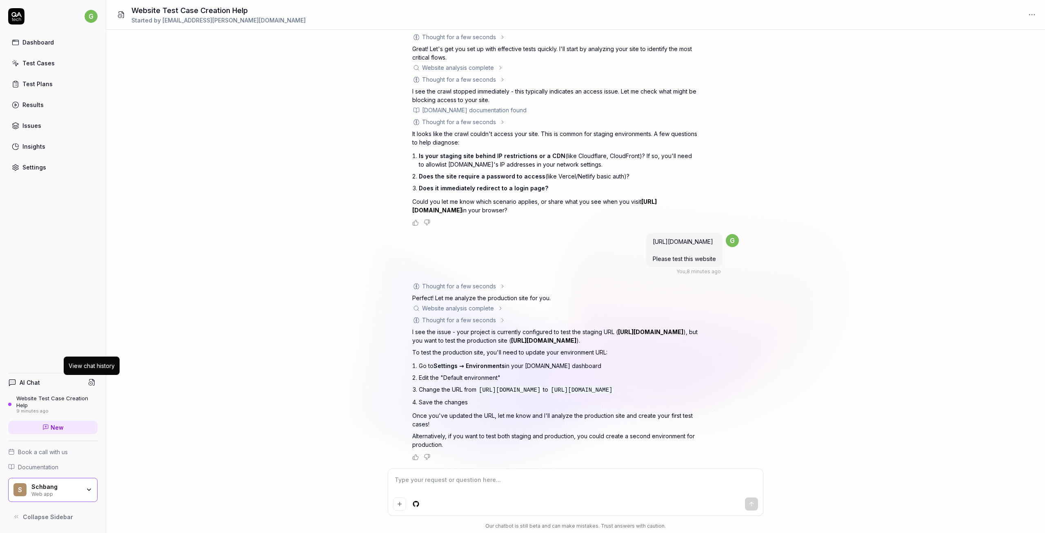
click at [94, 376] on div "AI Chat Website Test Case Creation Help 9 minutes ago New" at bounding box center [52, 406] width 89 height 67
click at [94, 385] on icon at bounding box center [91, 381] width 7 height 7
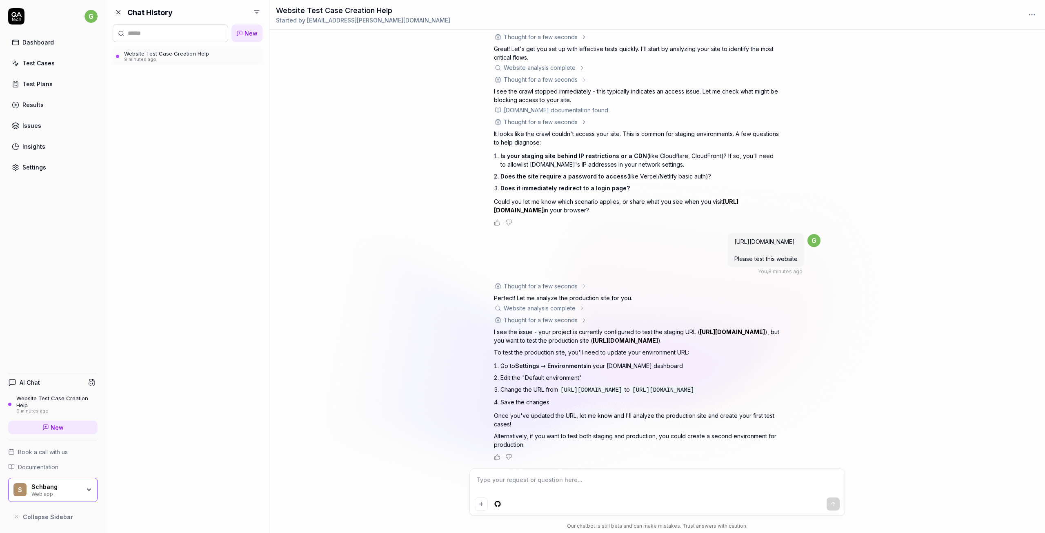
click at [116, 8] on button at bounding box center [118, 12] width 11 height 11
